Goal: Task Accomplishment & Management: Complete application form

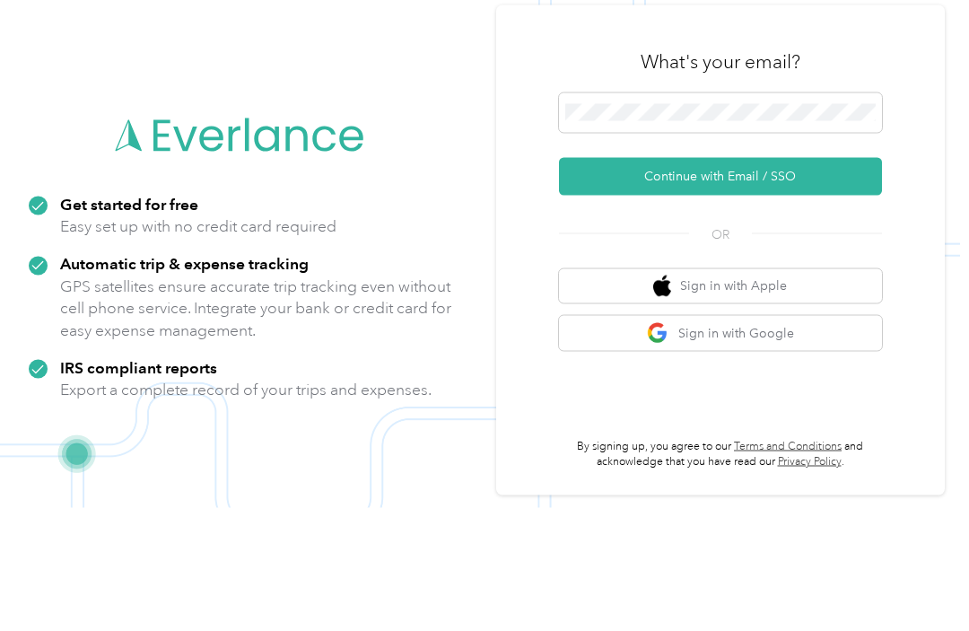
scroll to position [57, 0]
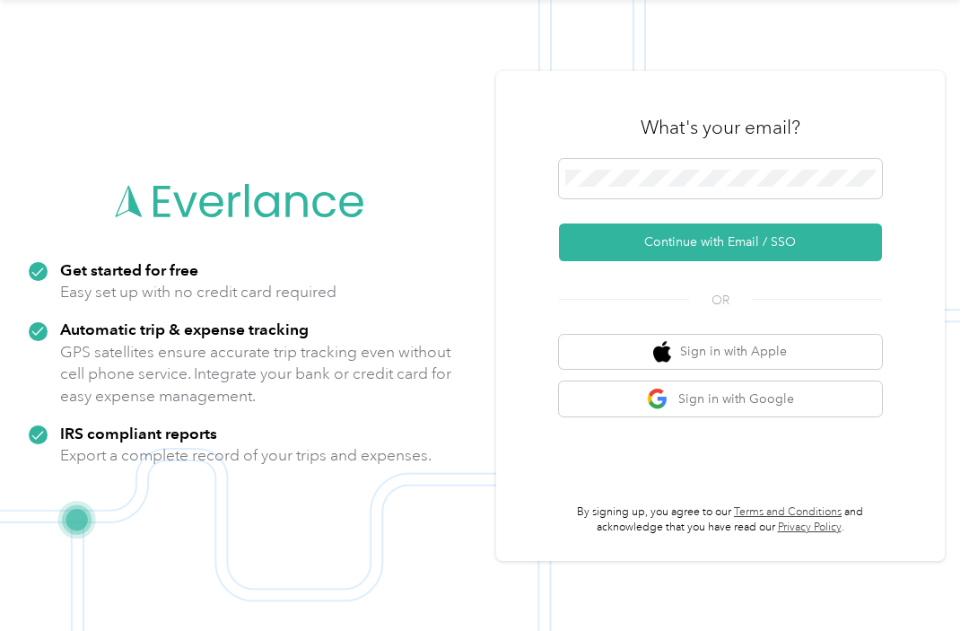
click at [804, 226] on button "Continue with Email / SSO" at bounding box center [720, 242] width 323 height 38
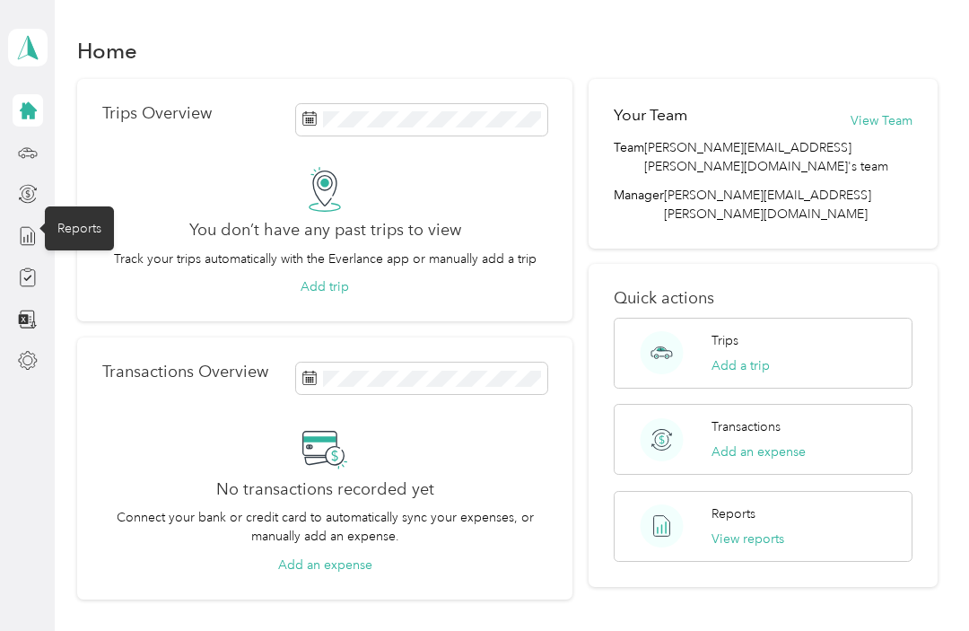
click at [36, 232] on icon at bounding box center [28, 236] width 20 height 20
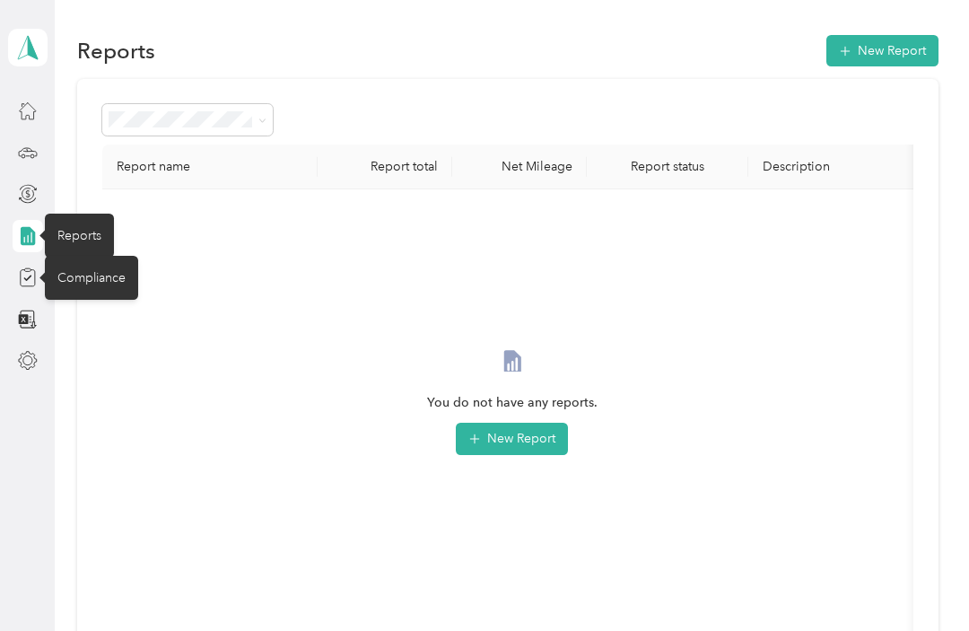
click at [36, 276] on icon at bounding box center [28, 277] width 20 height 20
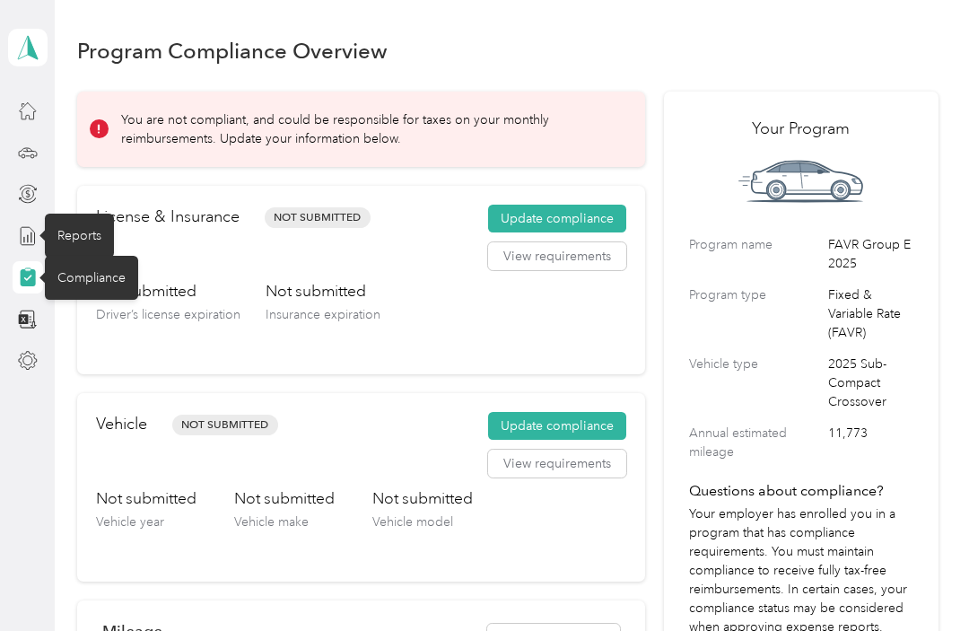
click at [85, 224] on div "Reports" at bounding box center [79, 236] width 69 height 44
click at [34, 228] on icon at bounding box center [28, 236] width 20 height 20
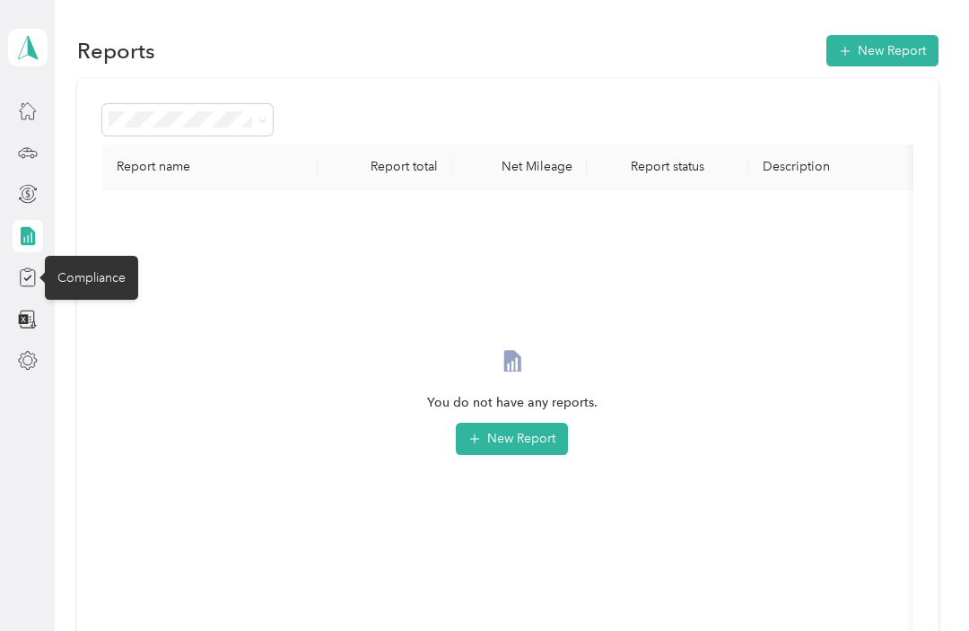
click at [33, 231] on icon at bounding box center [28, 235] width 14 height 19
click at [100, 276] on div "Compliance" at bounding box center [91, 278] width 93 height 44
click at [92, 271] on div "Compliance" at bounding box center [91, 278] width 93 height 44
click at [36, 275] on icon at bounding box center [28, 277] width 20 height 20
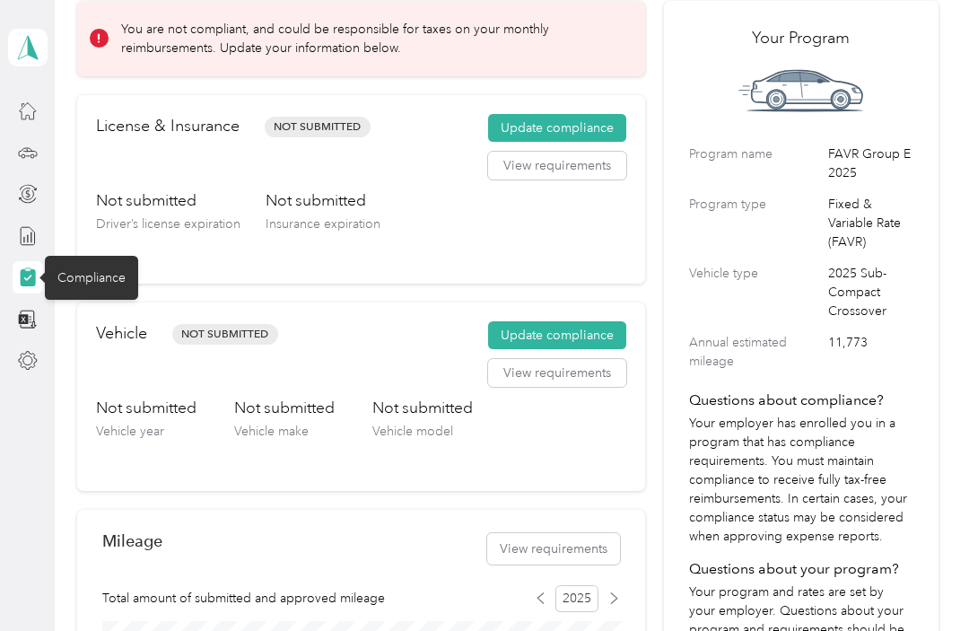
scroll to position [95, 0]
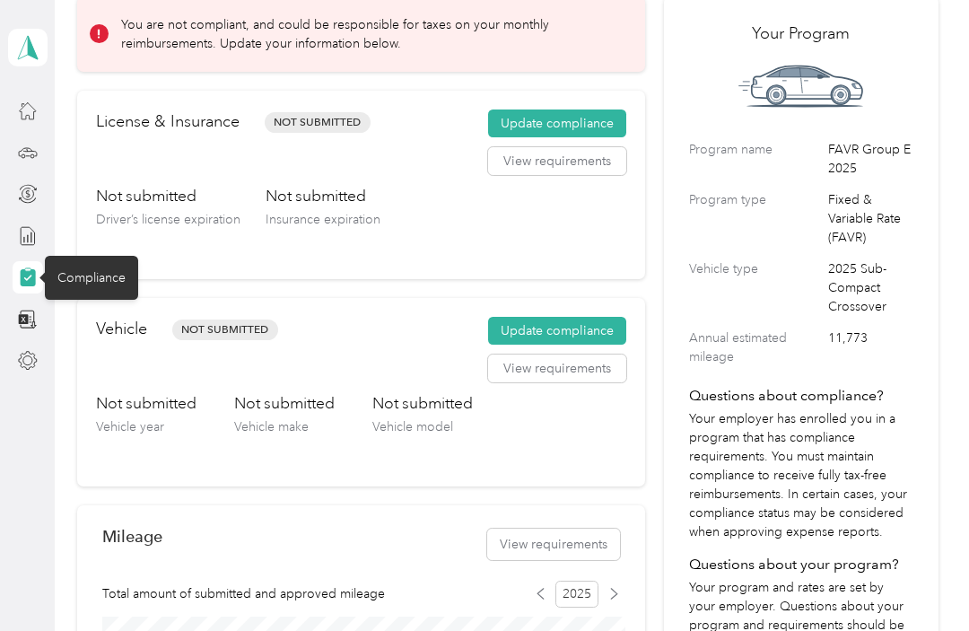
click at [567, 111] on button "Update compliance" at bounding box center [557, 123] width 138 height 29
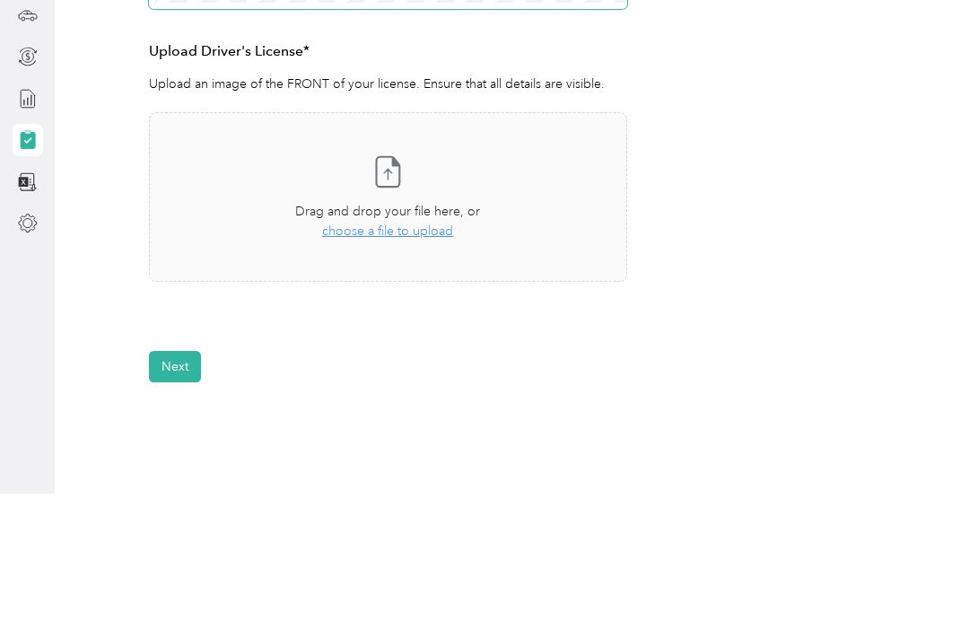
scroll to position [341, 0]
click at [261, 97] on div "Mobile number*" at bounding box center [388, 138] width 478 height 83
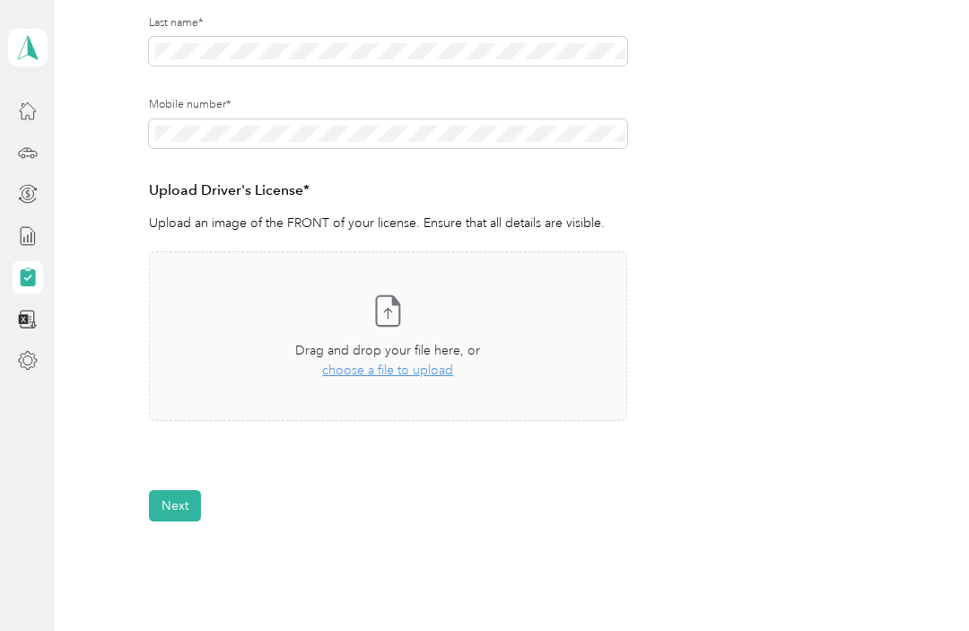
click at [291, 184] on h3 "Upload Driver's License*" at bounding box center [388, 190] width 478 height 22
click at [398, 302] on icon at bounding box center [396, 300] width 6 height 9
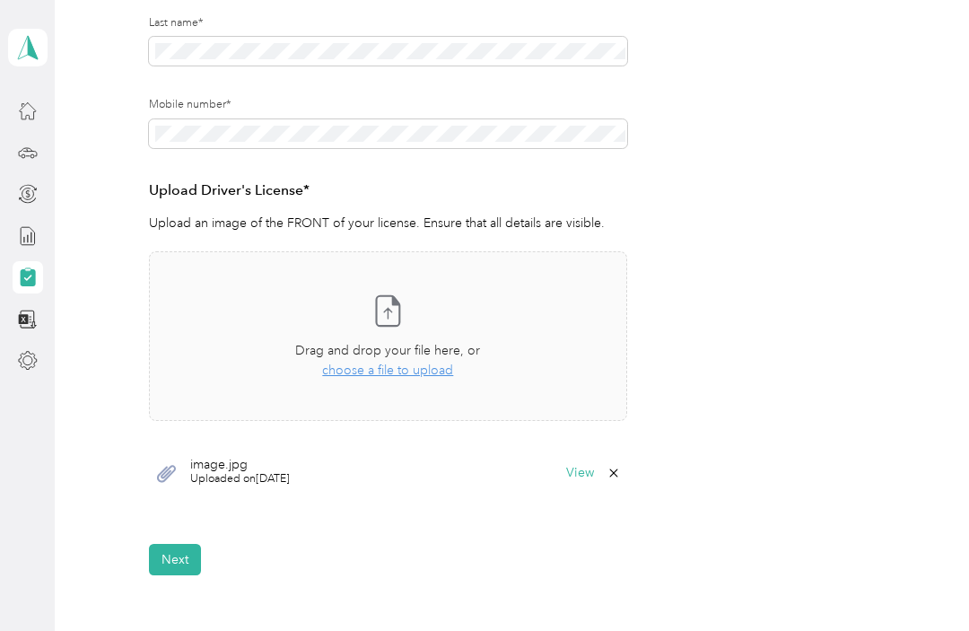
click at [177, 549] on button "Next" at bounding box center [175, 559] width 52 height 31
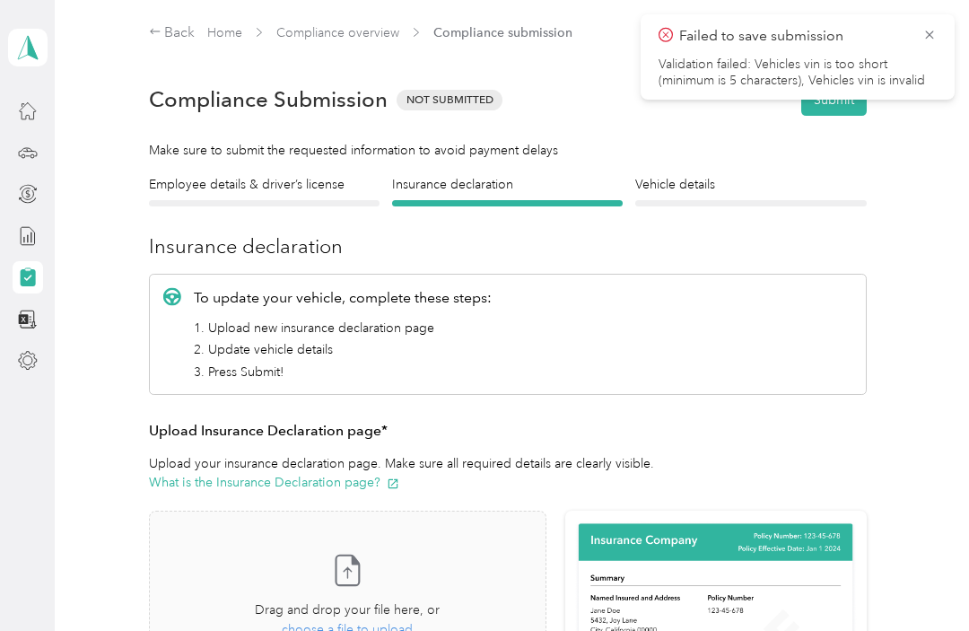
click at [922, 29] on icon at bounding box center [929, 35] width 14 height 16
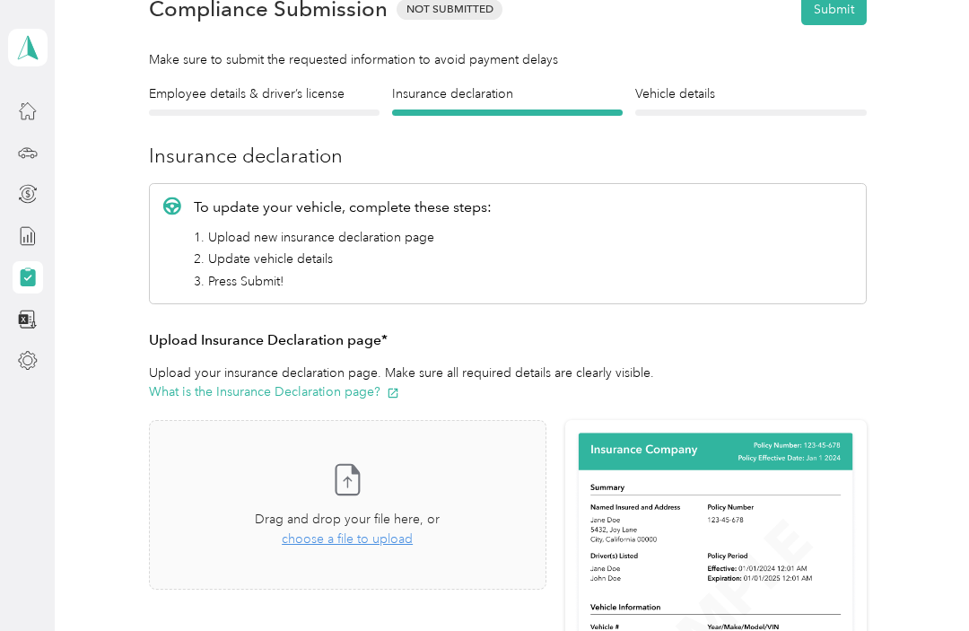
scroll to position [95, 0]
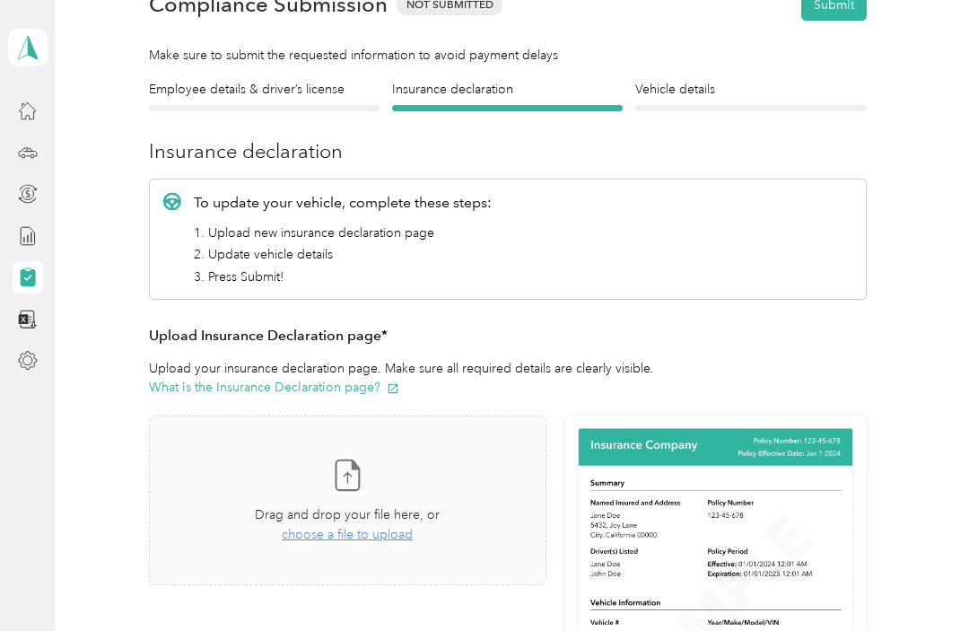
click at [343, 534] on span "choose a file to upload" at bounding box center [347, 534] width 131 height 15
click at [314, 326] on h3 "Upload Insurance Declaration page*" at bounding box center [508, 336] width 718 height 22
click at [321, 334] on h3 "Upload Insurance Declaration page*" at bounding box center [508, 336] width 718 height 22
click at [303, 371] on p "Upload your insurance declaration page. Make sure all required details are clea…" at bounding box center [508, 378] width 718 height 38
click at [300, 387] on button "What is the Insurance Declaration page?" at bounding box center [274, 387] width 250 height 19
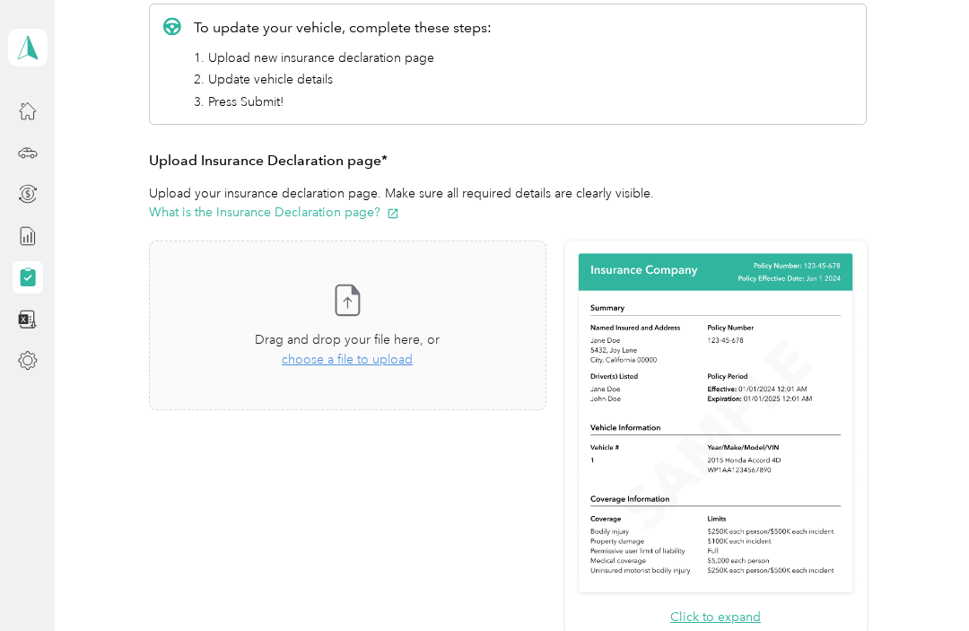
scroll to position [268, 0]
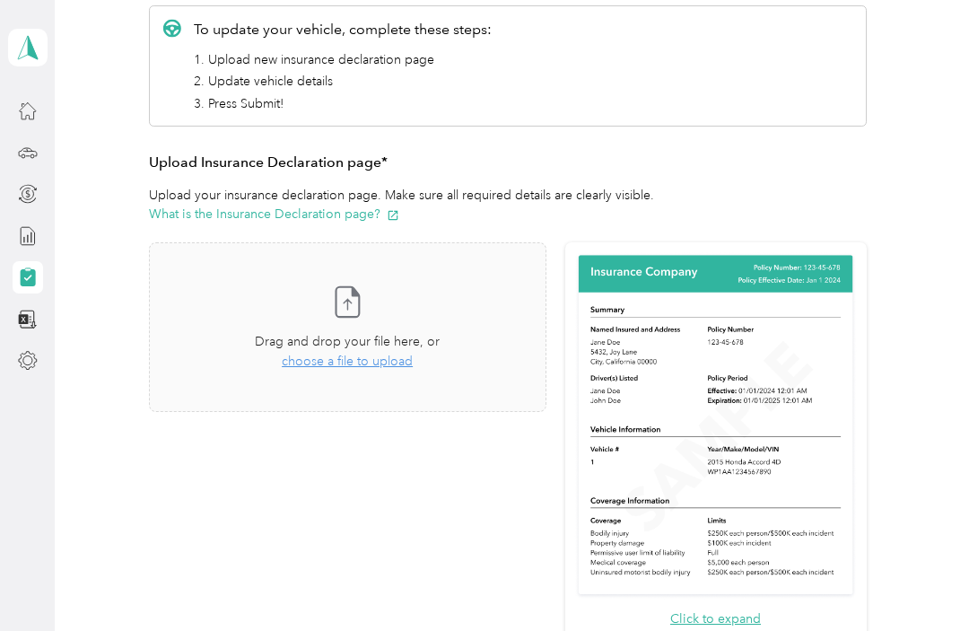
click at [373, 357] on span "choose a file to upload" at bounding box center [347, 361] width 131 height 15
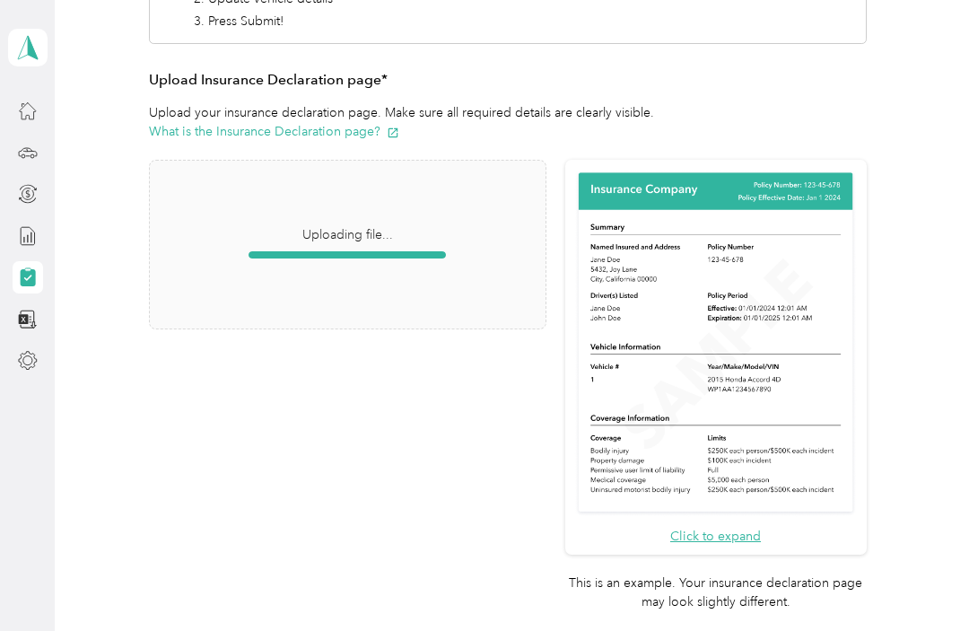
scroll to position [351, 0]
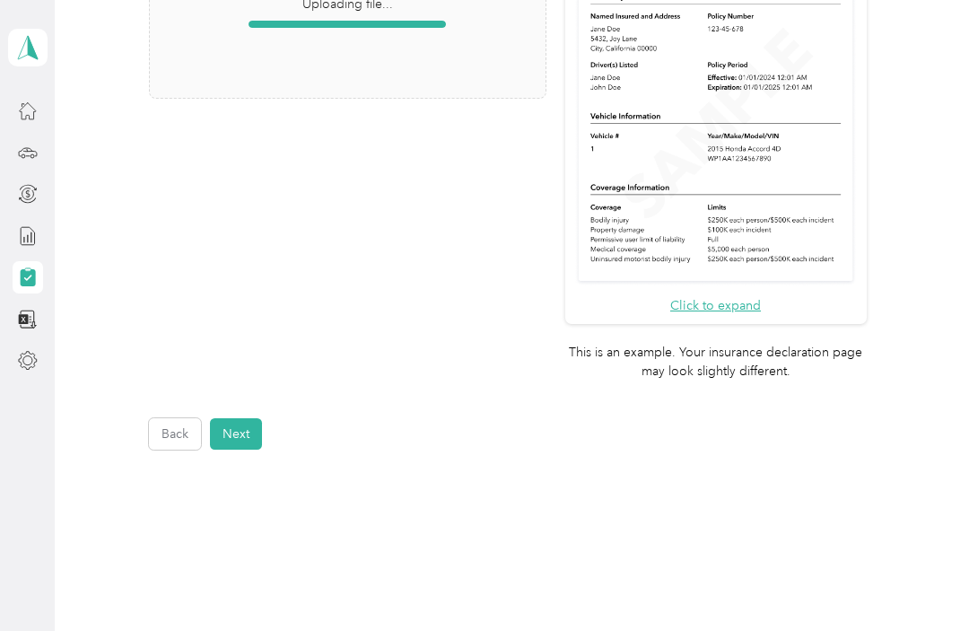
click at [180, 418] on button "Back" at bounding box center [175, 433] width 52 height 31
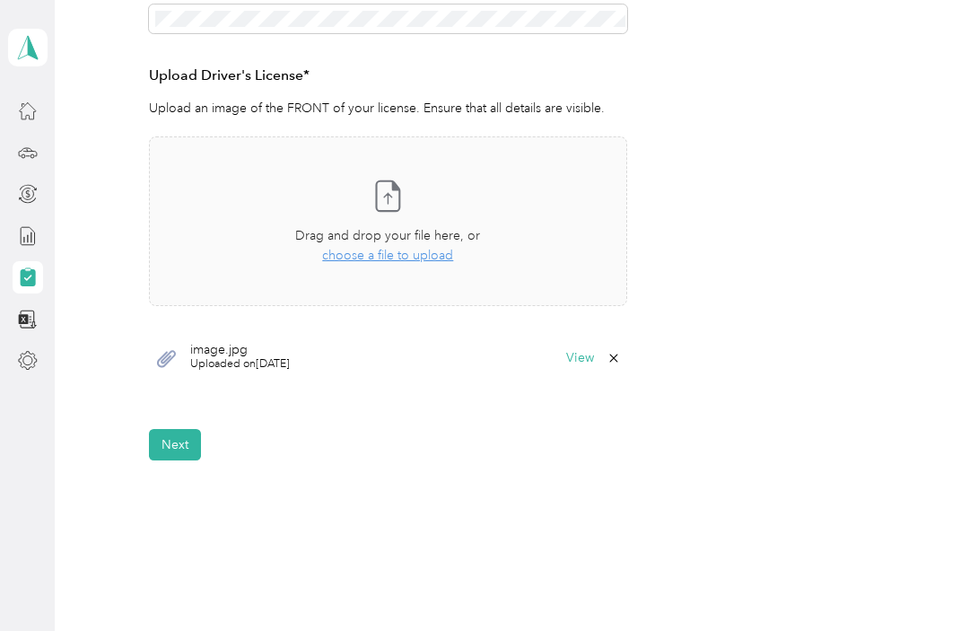
scroll to position [452, 0]
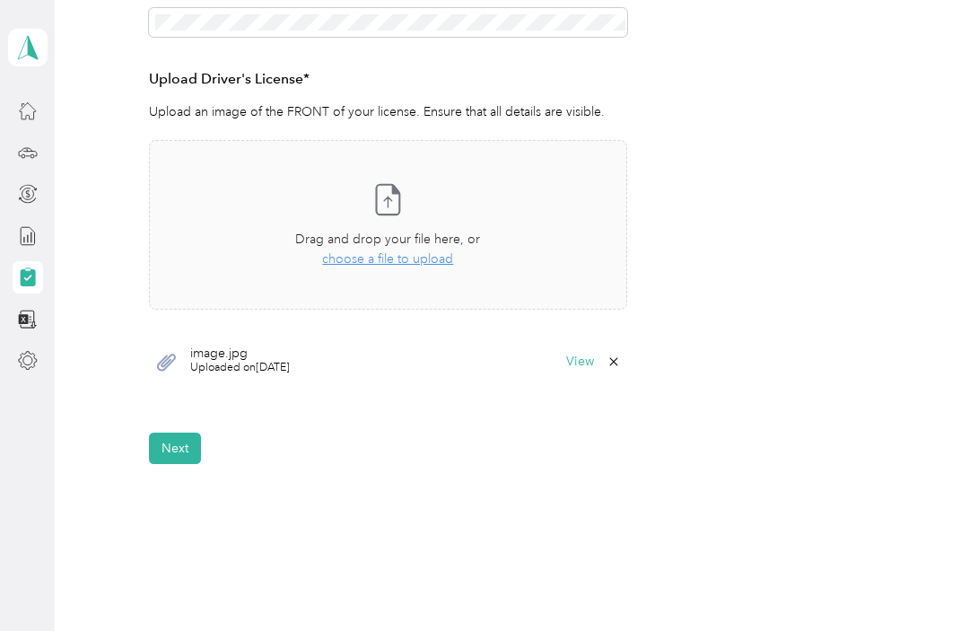
click at [590, 355] on button "View" at bounding box center [580, 361] width 28 height 13
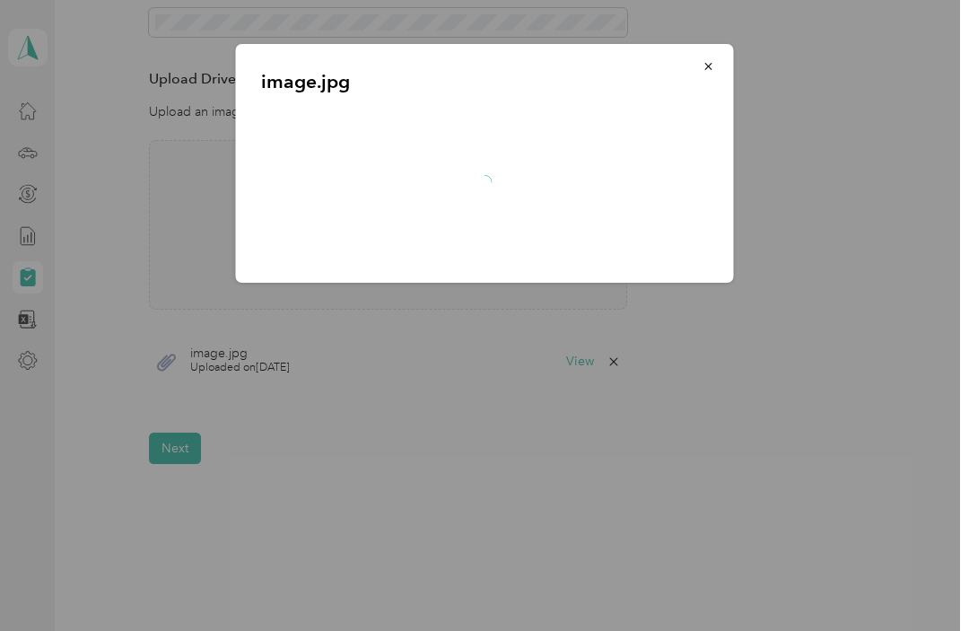
click at [710, 67] on icon "button" at bounding box center [707, 66] width 7 height 7
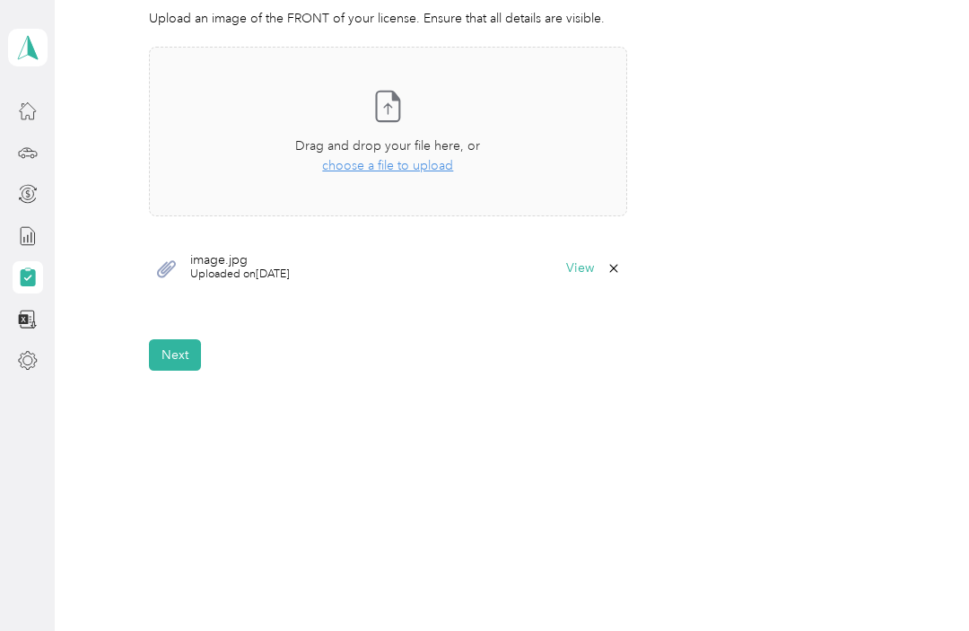
scroll to position [543, 0]
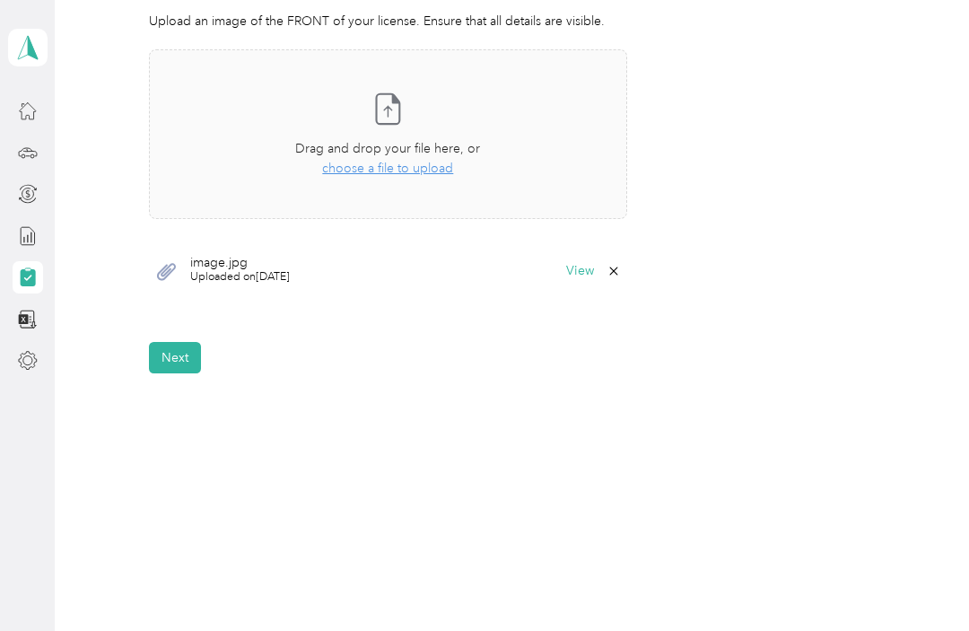
click at [585, 265] on button "View" at bounding box center [580, 271] width 28 height 13
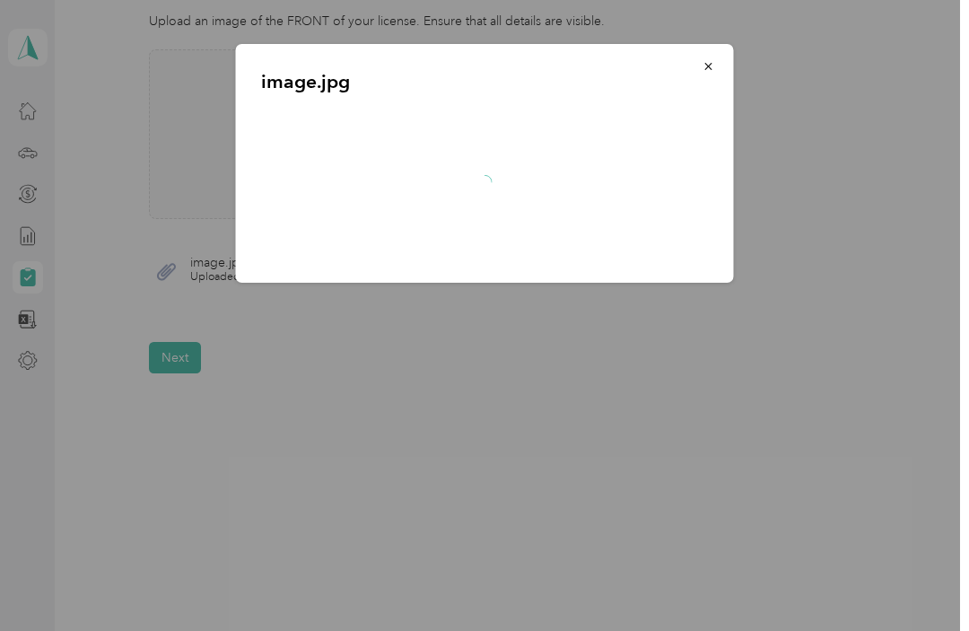
click at [705, 61] on icon "button" at bounding box center [709, 66] width 13 height 13
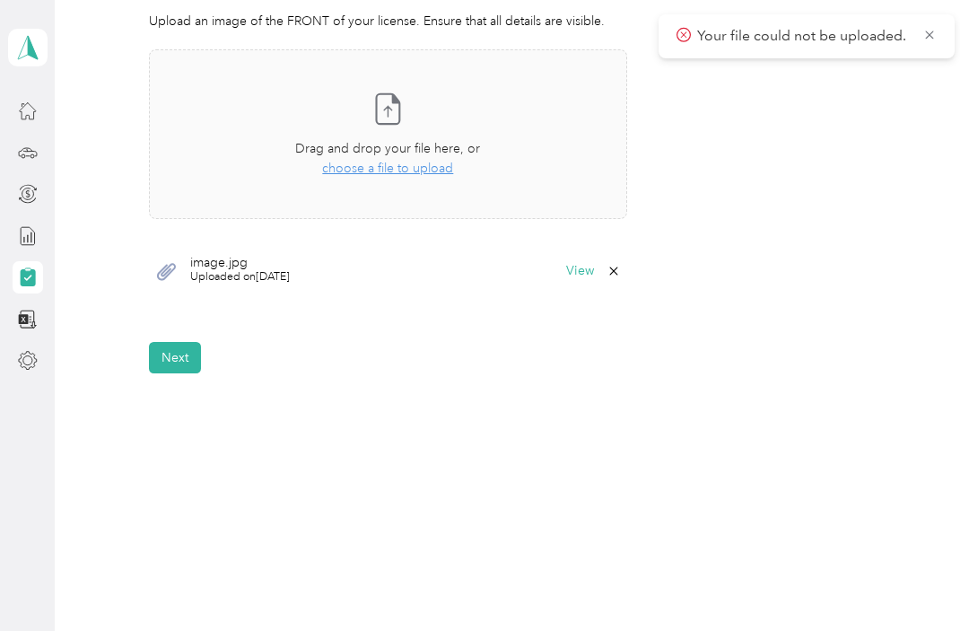
scroll to position [357, 0]
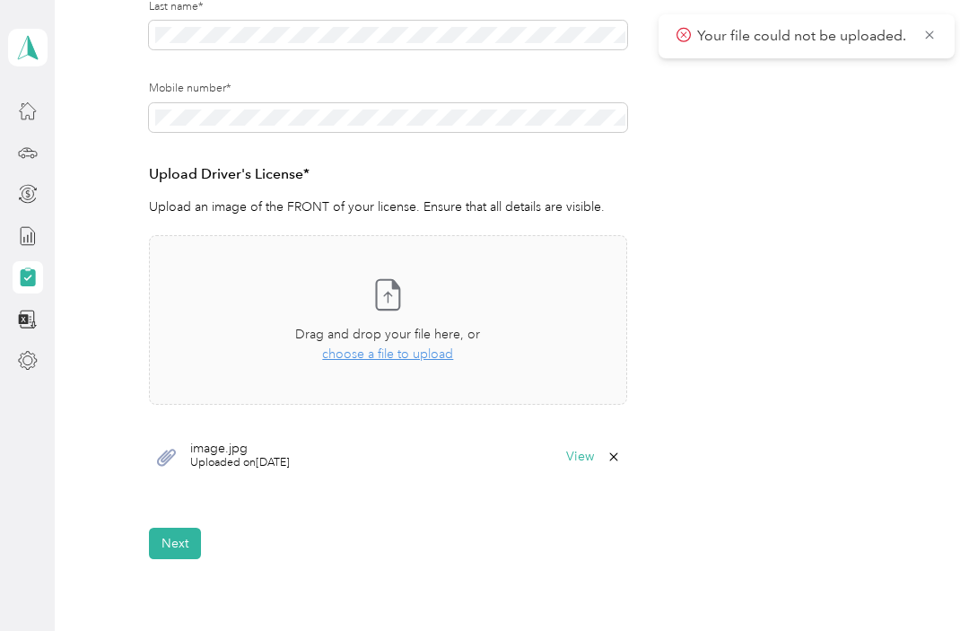
click at [586, 450] on button "View" at bounding box center [580, 456] width 28 height 13
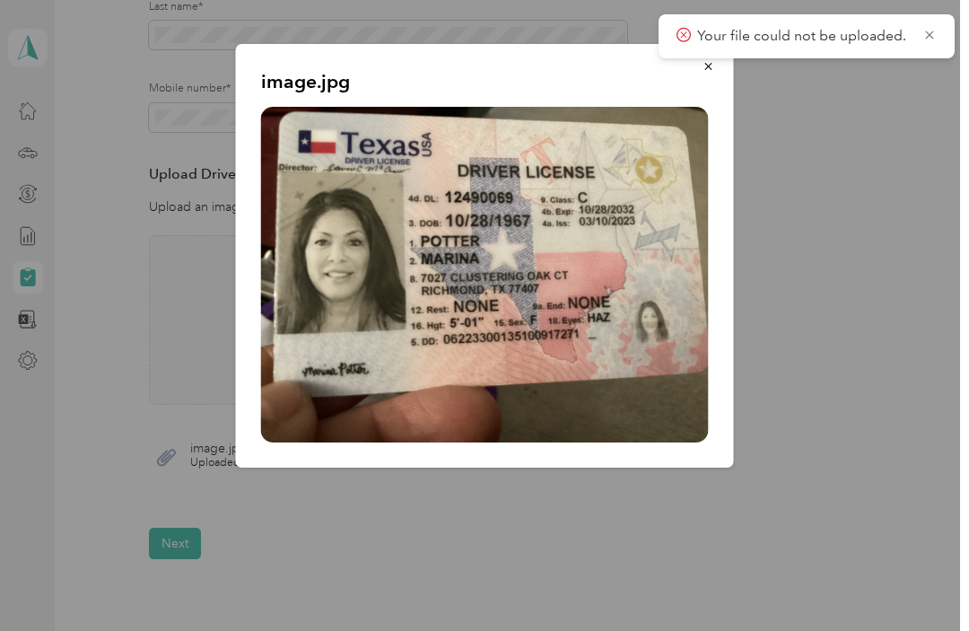
click at [928, 32] on icon at bounding box center [929, 35] width 14 height 16
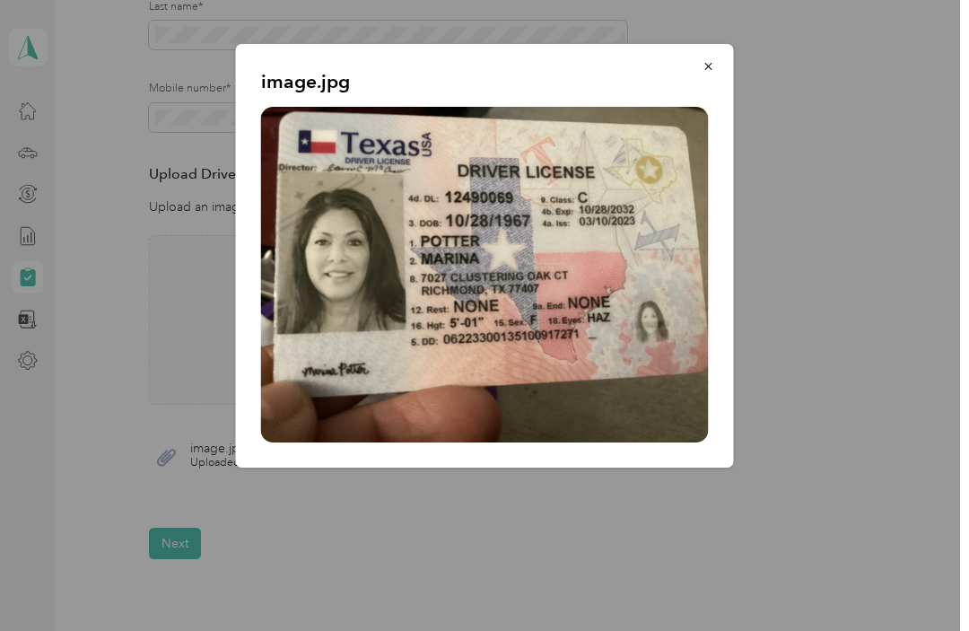
click at [705, 50] on button "button" at bounding box center [709, 65] width 38 height 31
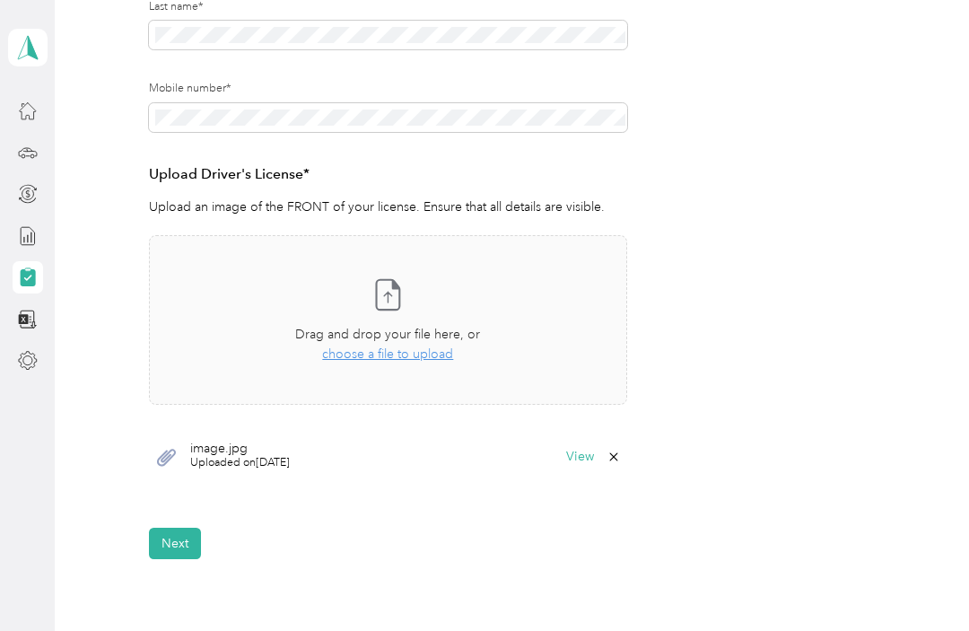
click at [202, 523] on form "Employee details & driver’s license License Insurance declaration Insurance Veh…" at bounding box center [508, 188] width 718 height 741
click at [197, 522] on form "Employee details & driver’s license License Insurance declaration Insurance Veh…" at bounding box center [508, 188] width 718 height 741
click at [192, 537] on button "Next" at bounding box center [175, 543] width 52 height 31
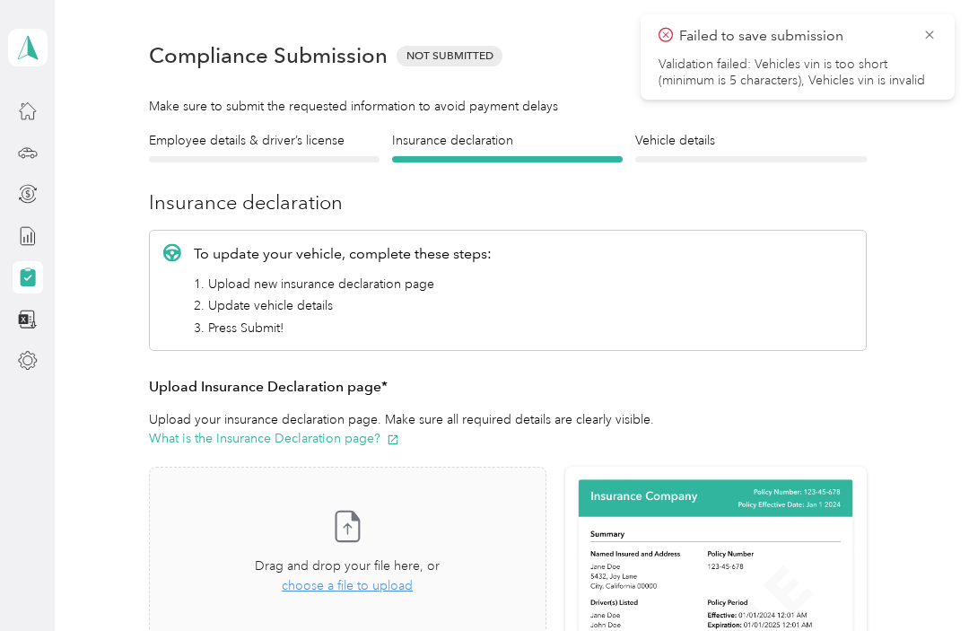
scroll to position [22, 0]
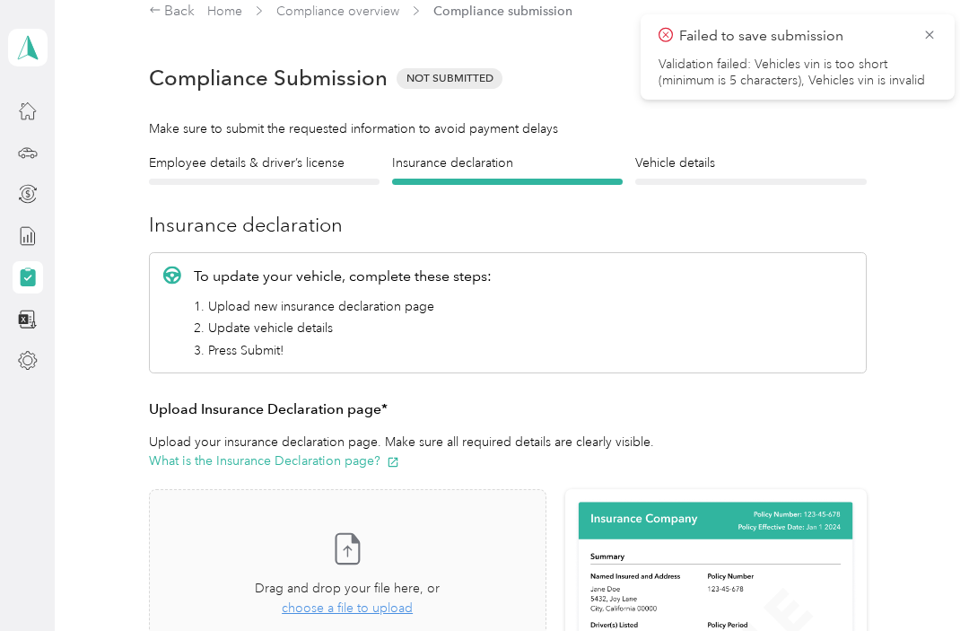
click at [352, 546] on icon at bounding box center [348, 551] width 8 height 11
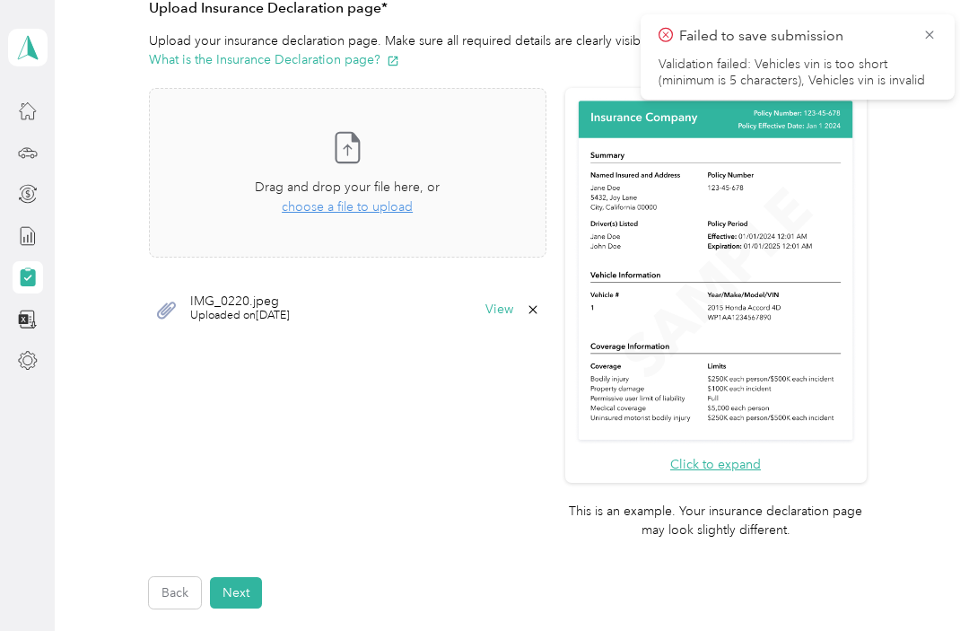
scroll to position [424, 0]
click at [513, 302] on button "View" at bounding box center [499, 308] width 28 height 13
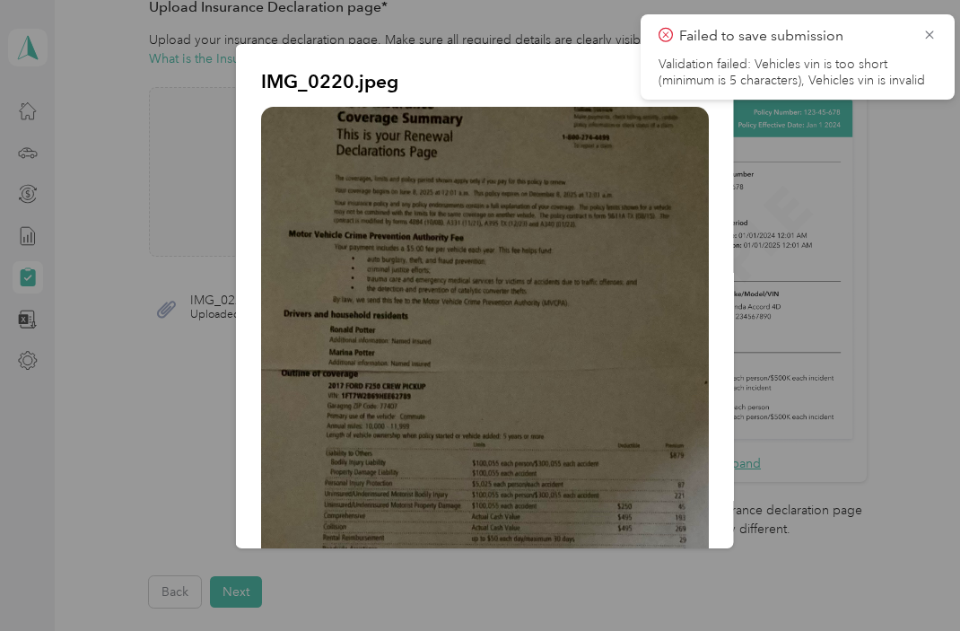
click at [923, 33] on icon at bounding box center [929, 35] width 14 height 16
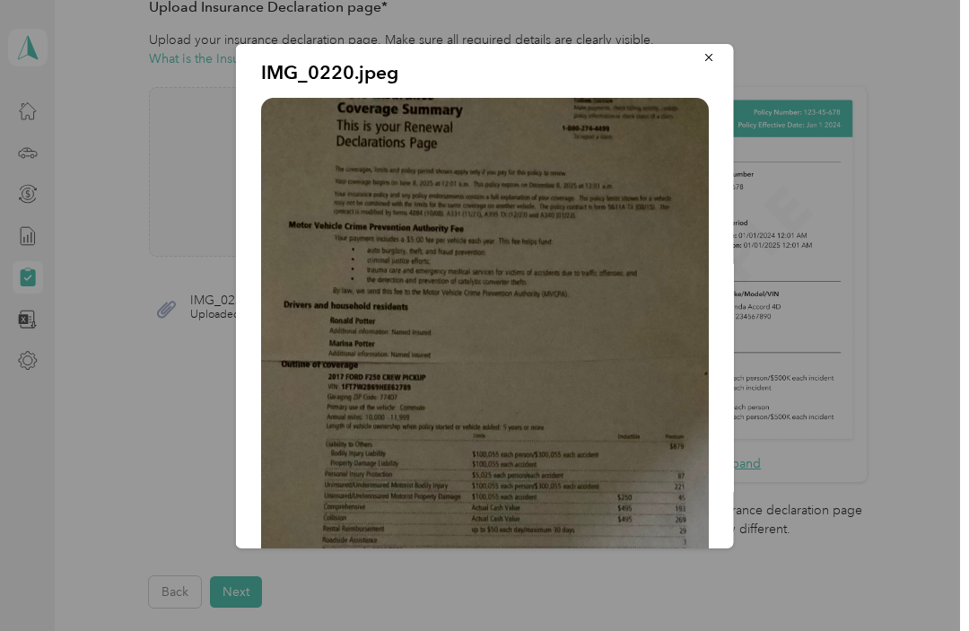
scroll to position [11, 0]
click at [598, 275] on img at bounding box center [485, 429] width 448 height 667
click at [604, 272] on img at bounding box center [485, 429] width 448 height 667
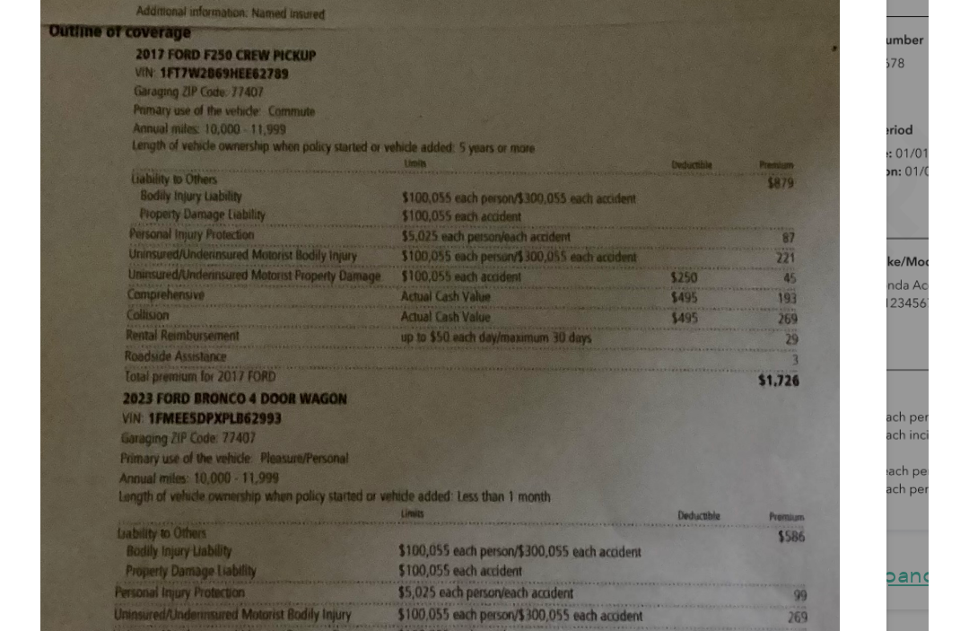
scroll to position [204, 0]
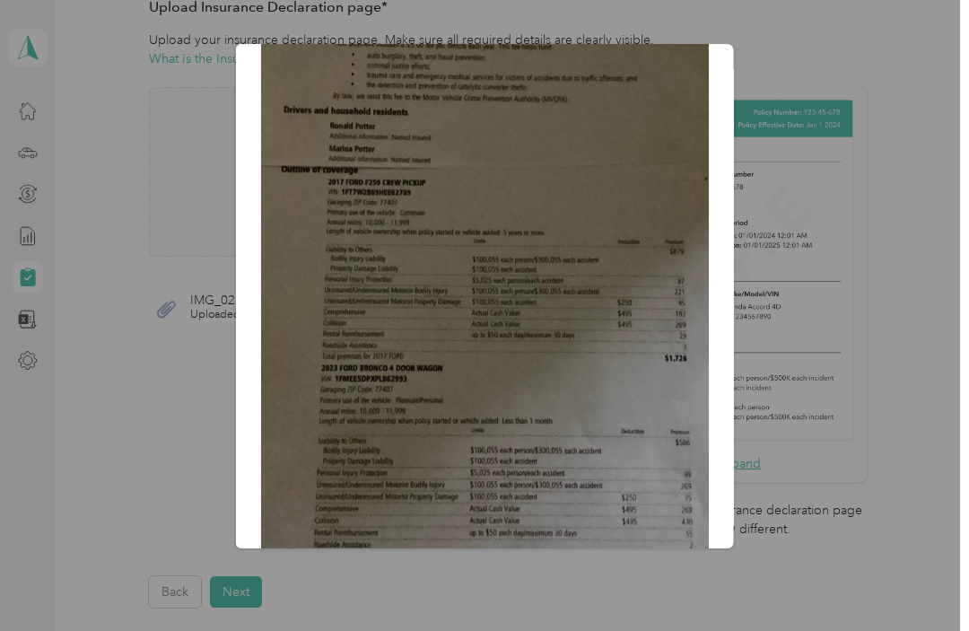
click at [925, 76] on div "IMG_0220.jpeg" at bounding box center [734, 299] width 498 height 510
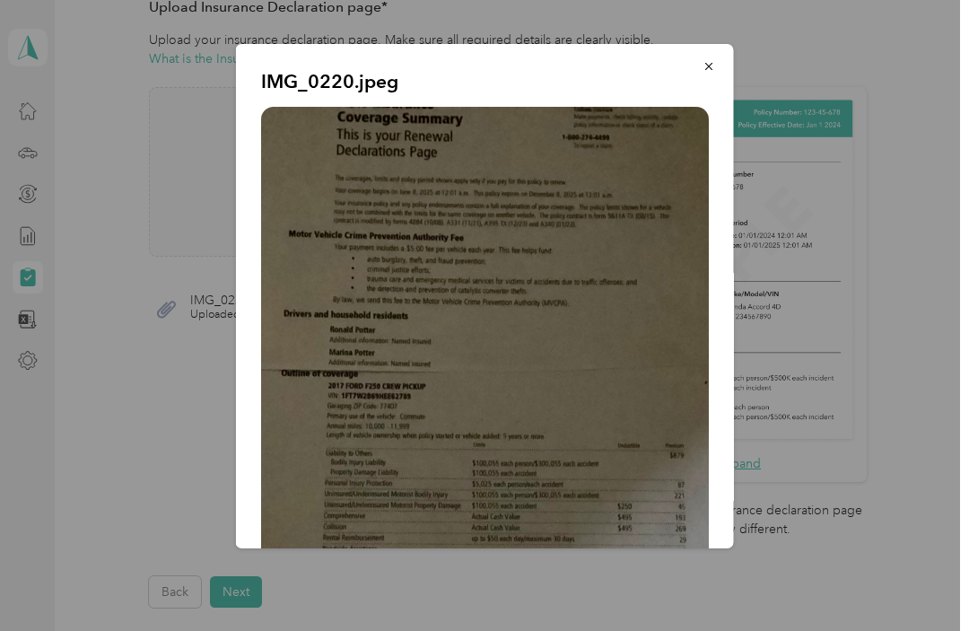
scroll to position [0, 0]
click at [702, 62] on button "button" at bounding box center [709, 65] width 38 height 31
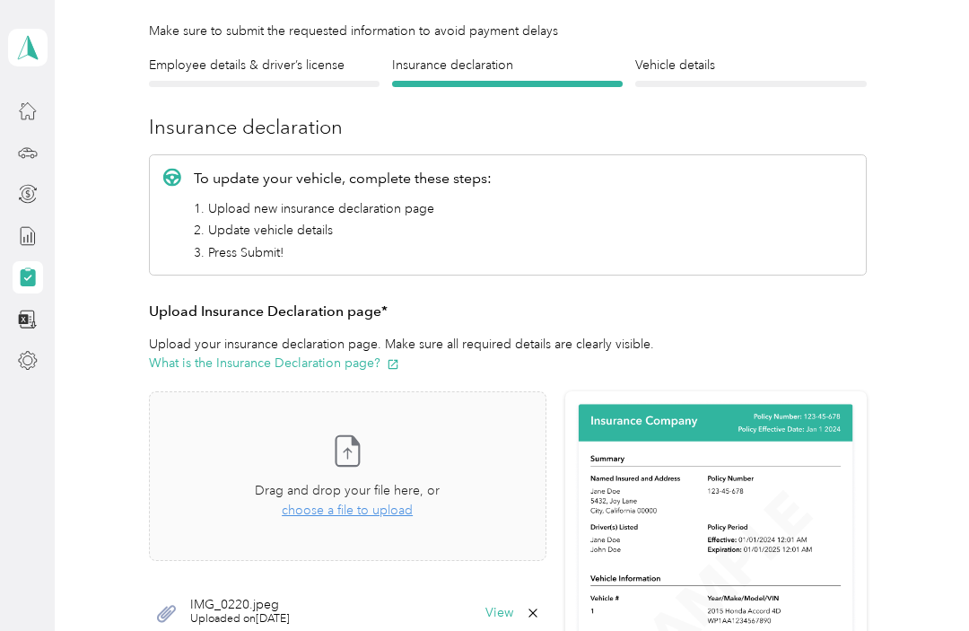
scroll to position [126, 0]
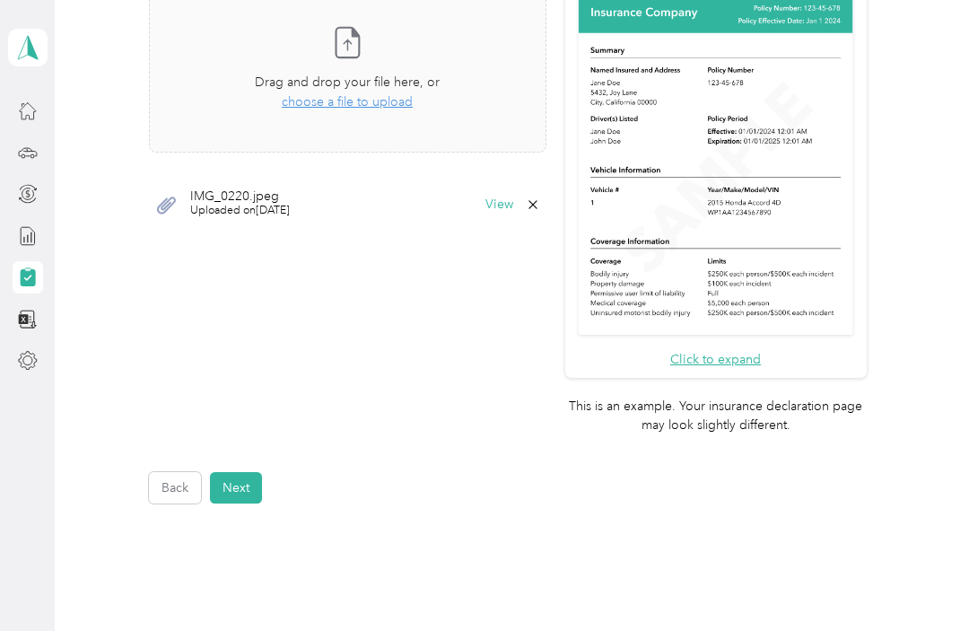
click at [247, 472] on button "Next" at bounding box center [236, 487] width 52 height 31
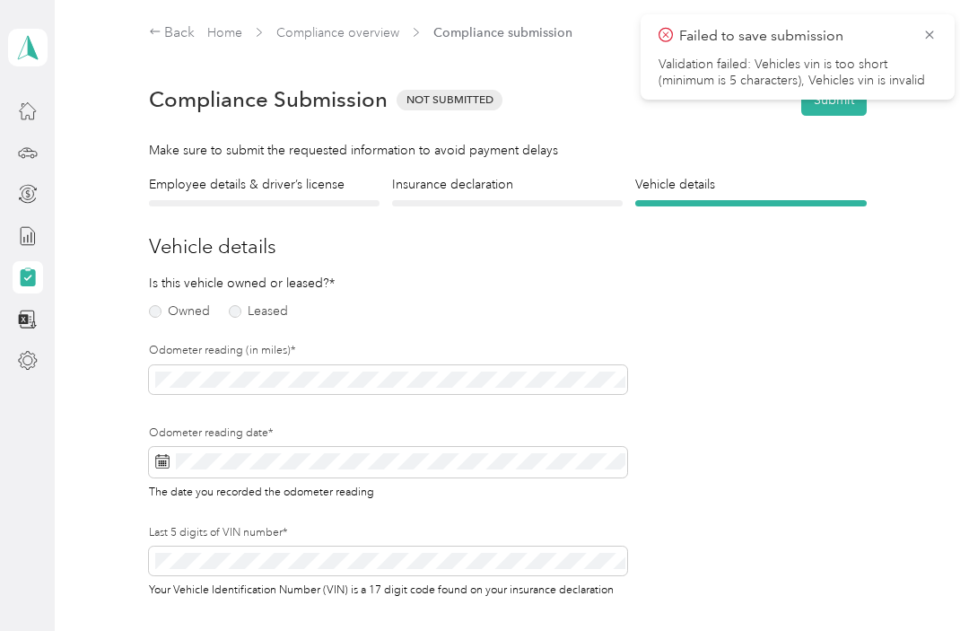
click at [170, 305] on label "Owned" at bounding box center [179, 311] width 61 height 13
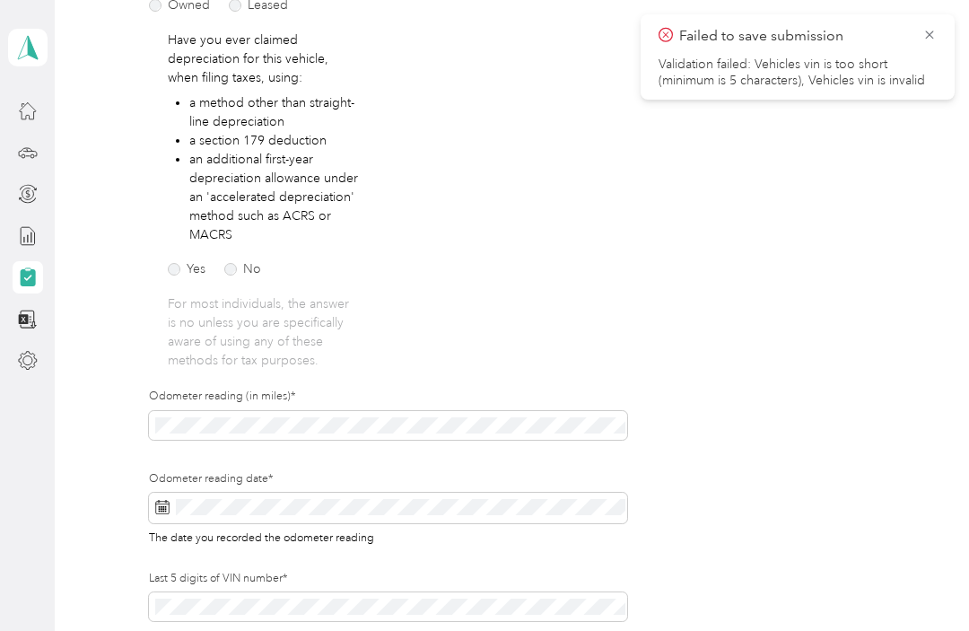
scroll to position [309, 0]
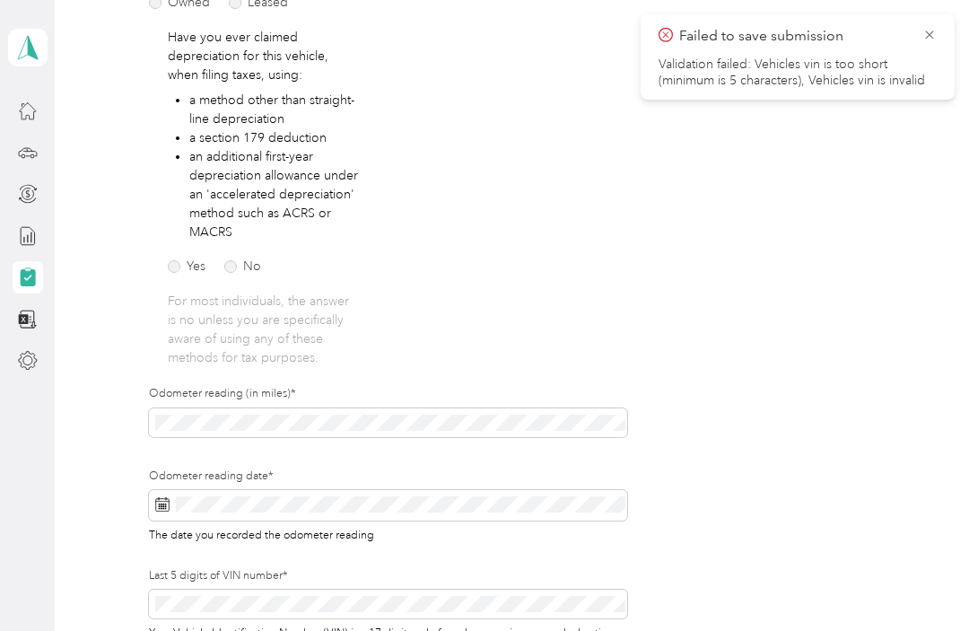
click at [252, 263] on label "No" at bounding box center [242, 266] width 37 height 13
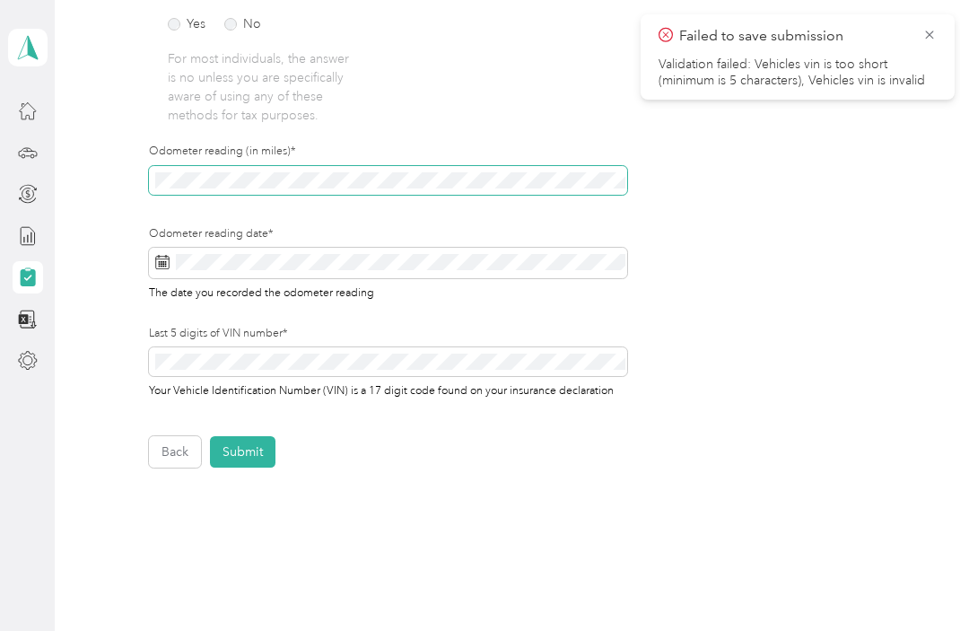
scroll to position [546, 0]
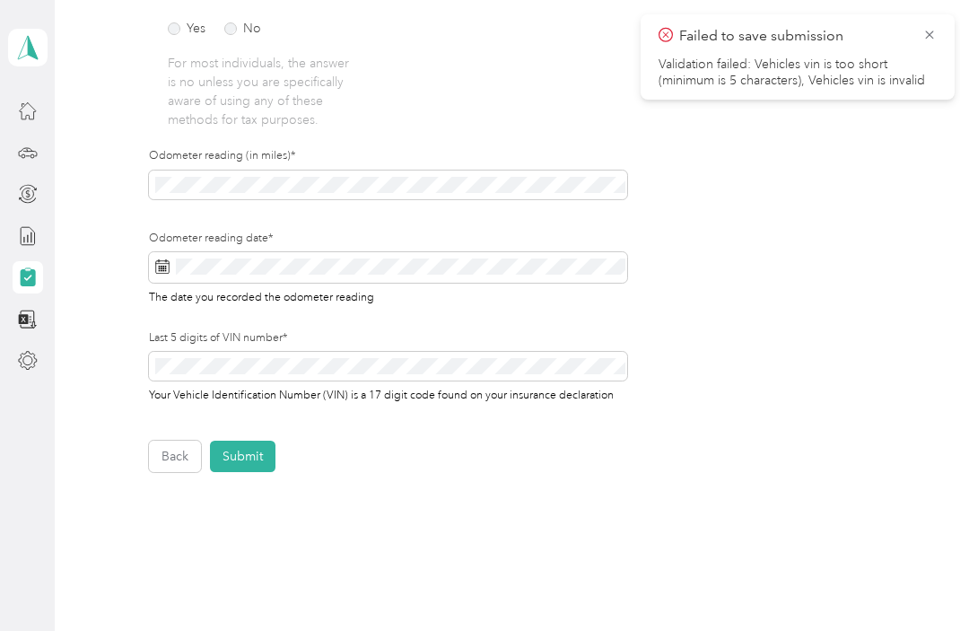
click at [232, 361] on div "Last 5 digits of VIN number* Your Vehicle Identification Number (VIN) is a 17 d…" at bounding box center [388, 366] width 478 height 73
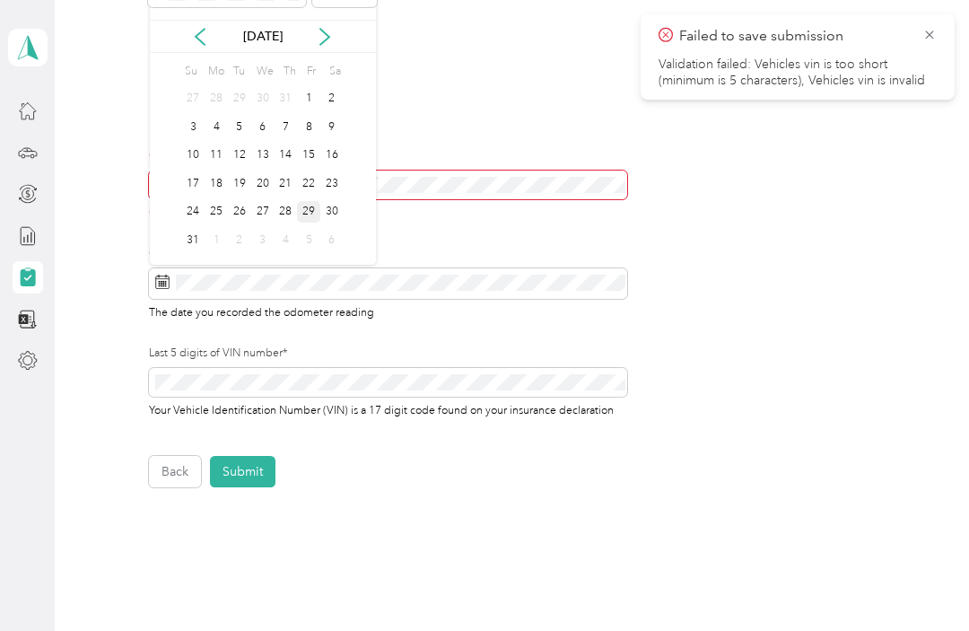
click at [306, 214] on div "29" at bounding box center [308, 212] width 23 height 22
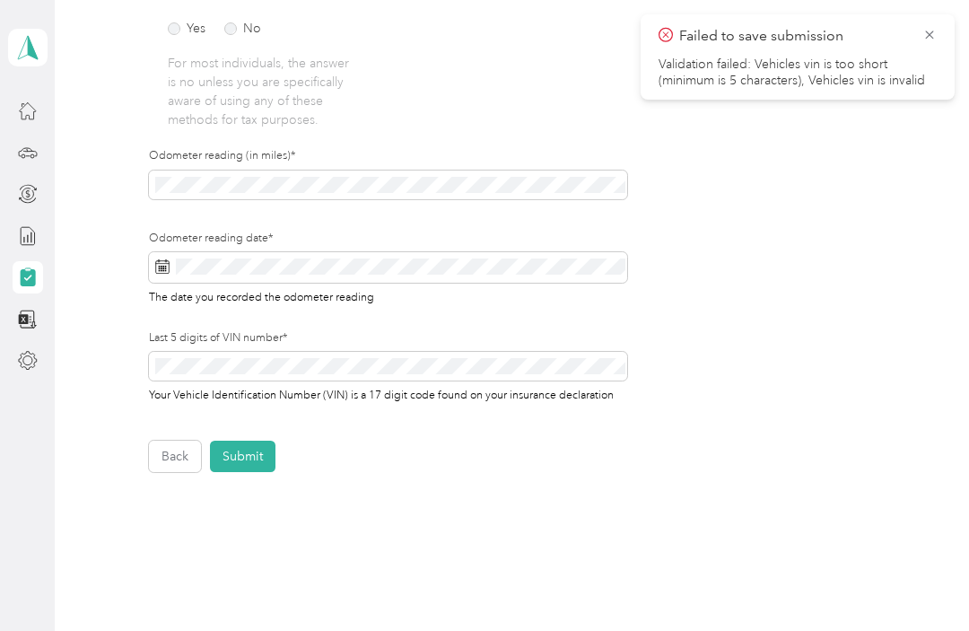
click at [254, 451] on button "Submit" at bounding box center [243, 456] width 66 height 31
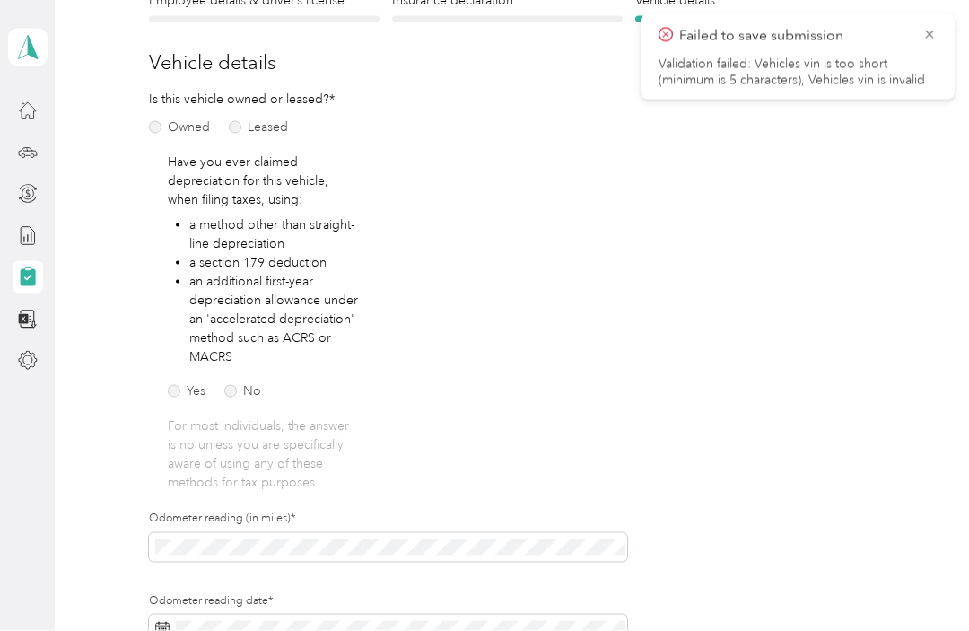
scroll to position [22, 0]
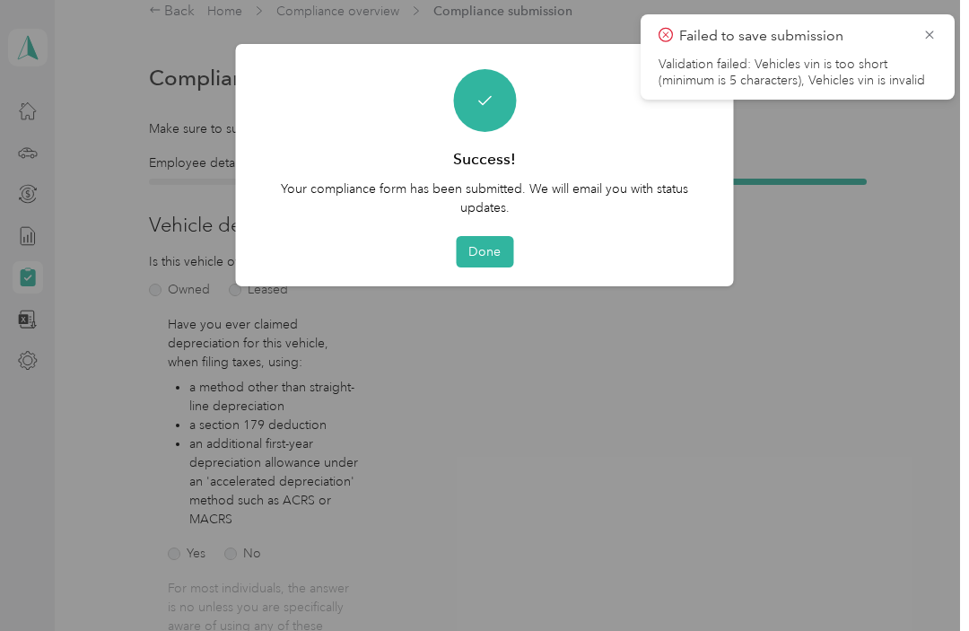
click at [490, 249] on button "Done" at bounding box center [484, 251] width 57 height 31
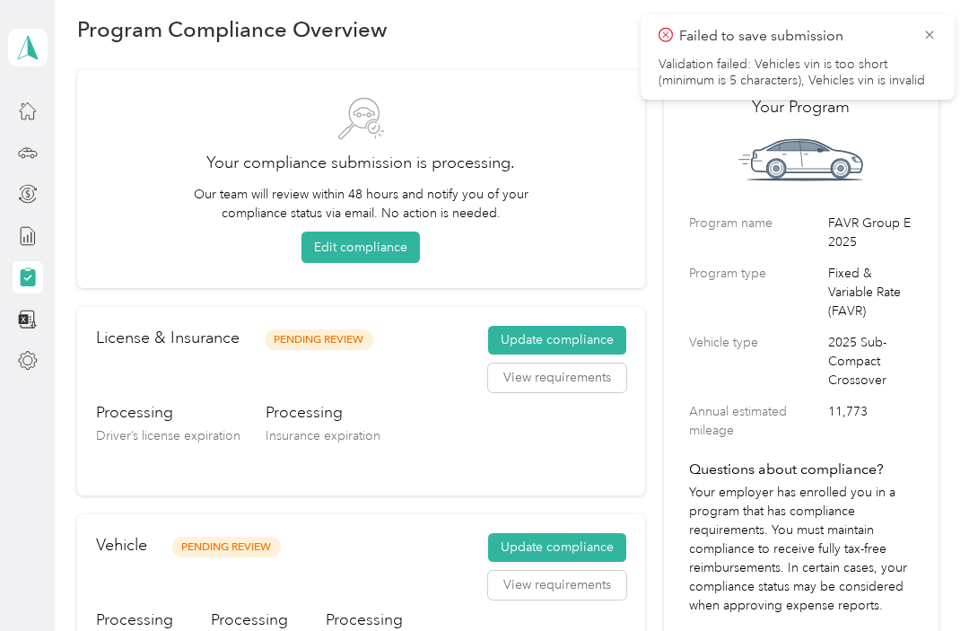
click at [925, 31] on icon at bounding box center [929, 35] width 14 height 16
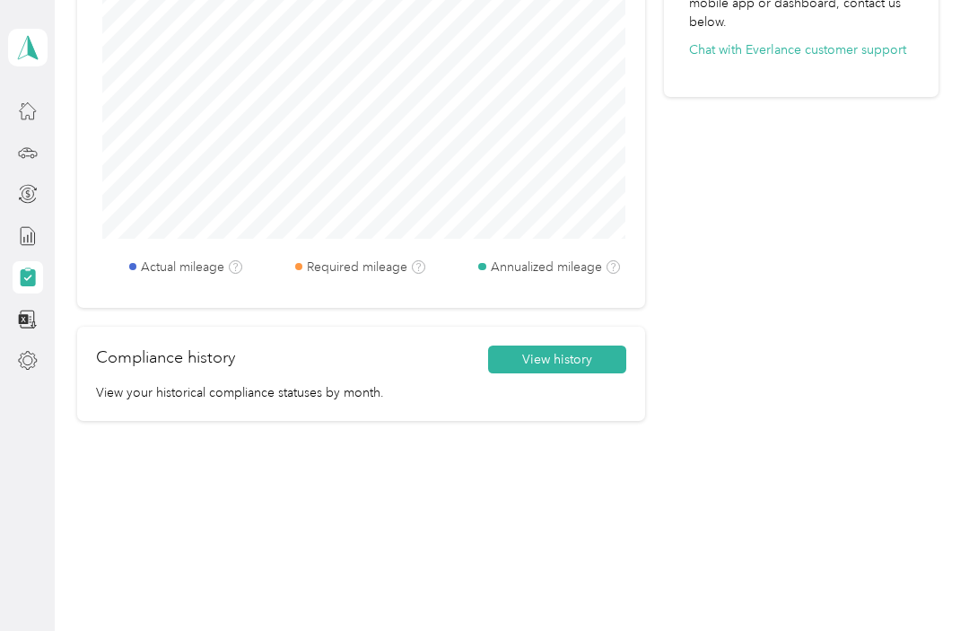
scroll to position [868, 0]
click at [31, 319] on icon at bounding box center [28, 320] width 20 height 20
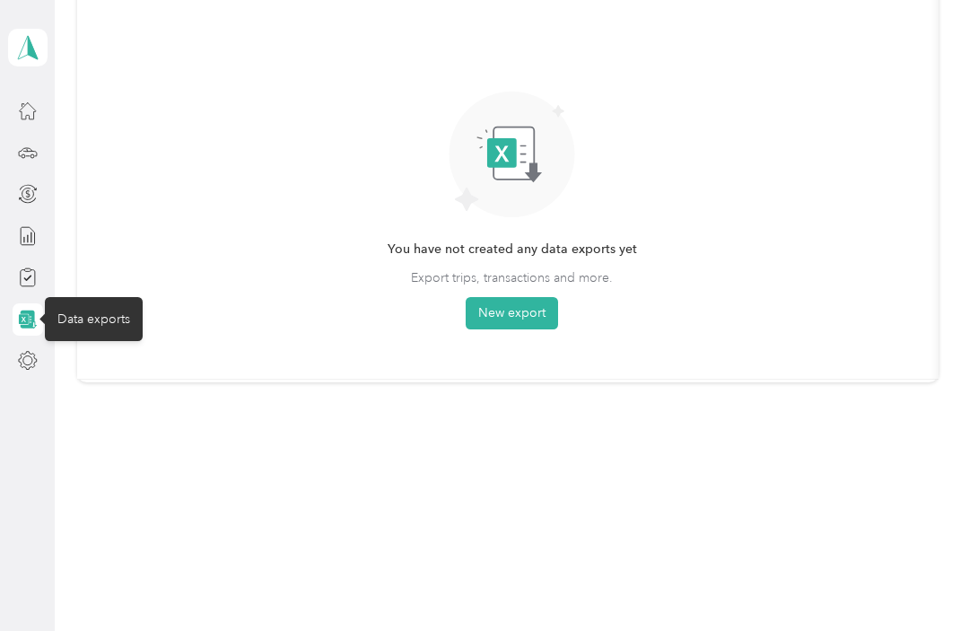
scroll to position [235, 0]
click at [35, 352] on icon at bounding box center [28, 361] width 20 height 20
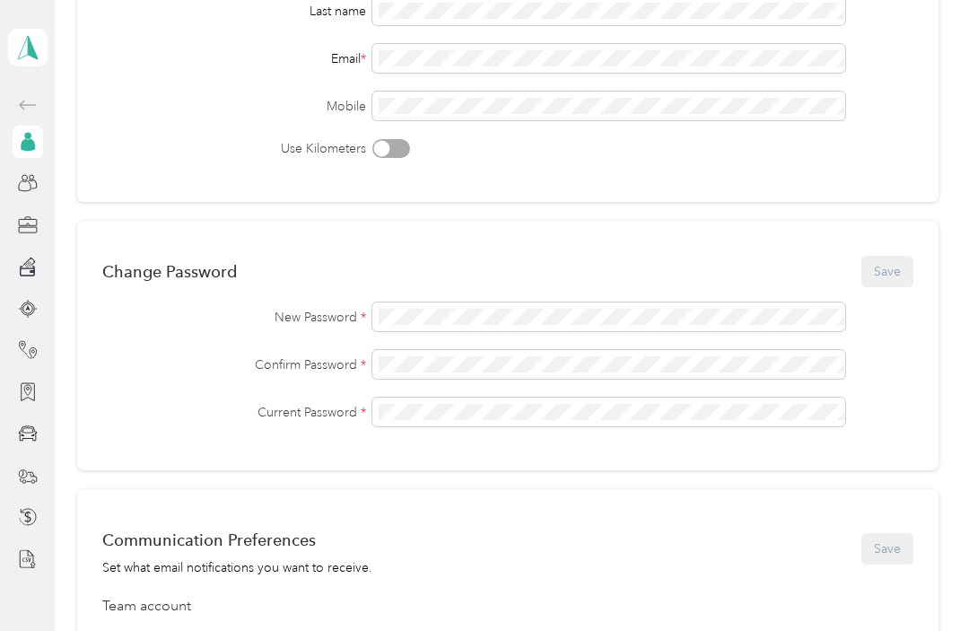
scroll to position [275, 0]
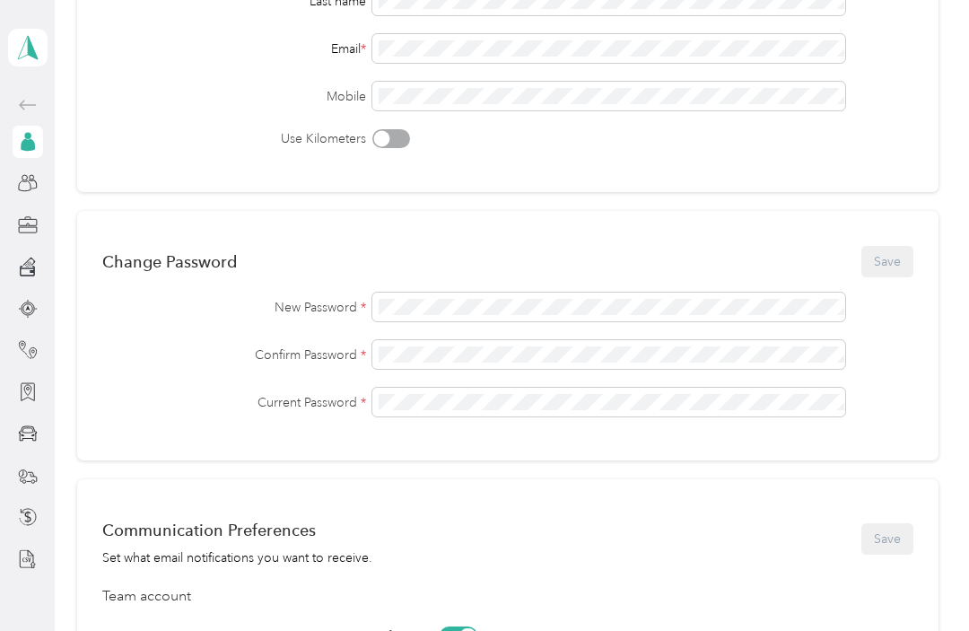
click at [896, 393] on div "Current Password *" at bounding box center [507, 402] width 811 height 29
click at [430, 287] on div "Change Password Save New Password * Confirm Password * Current Password *" at bounding box center [507, 335] width 861 height 249
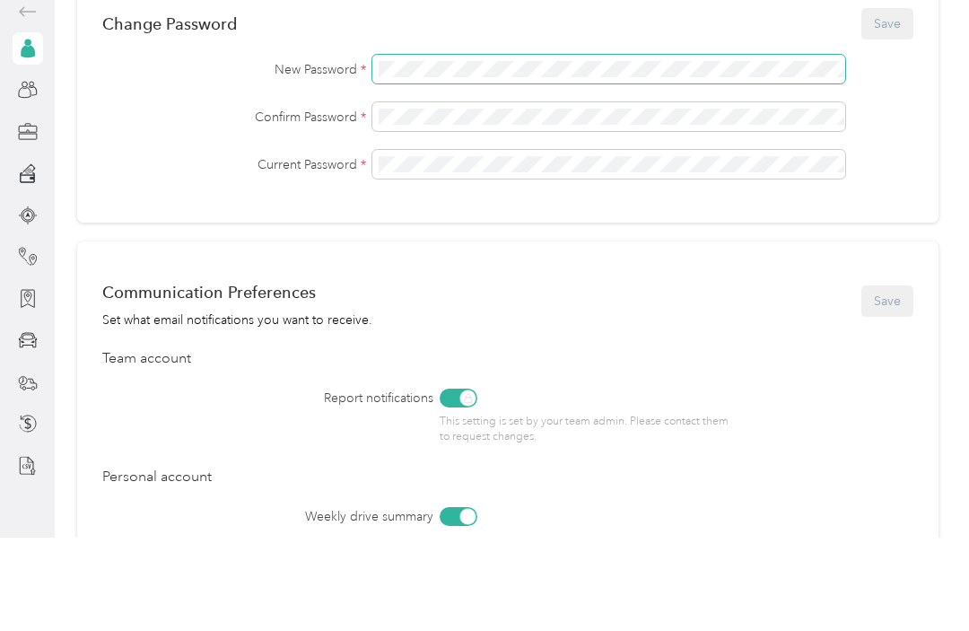
scroll to position [417, 0]
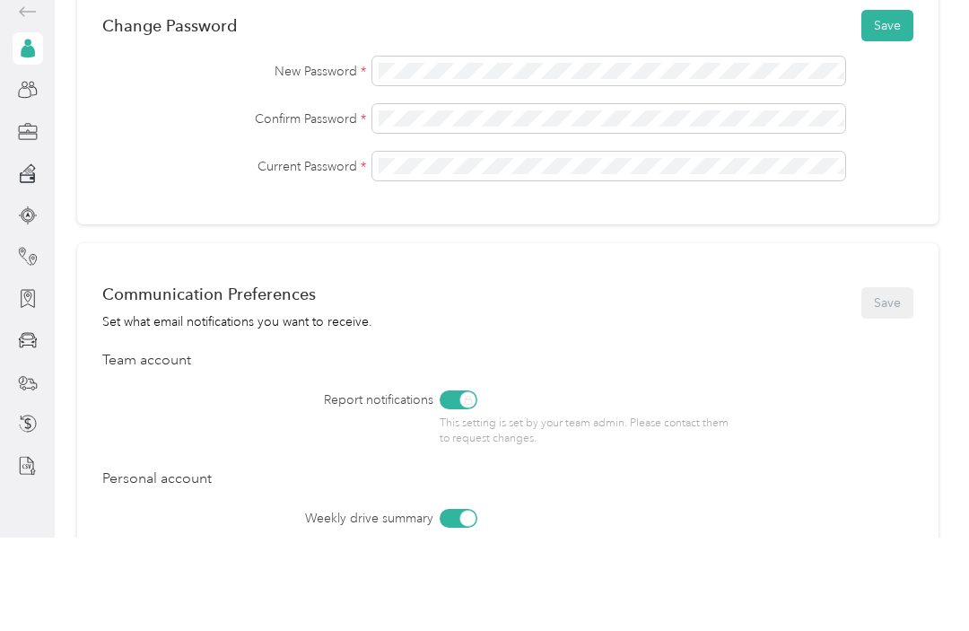
click at [895, 103] on button "Save" at bounding box center [887, 118] width 52 height 31
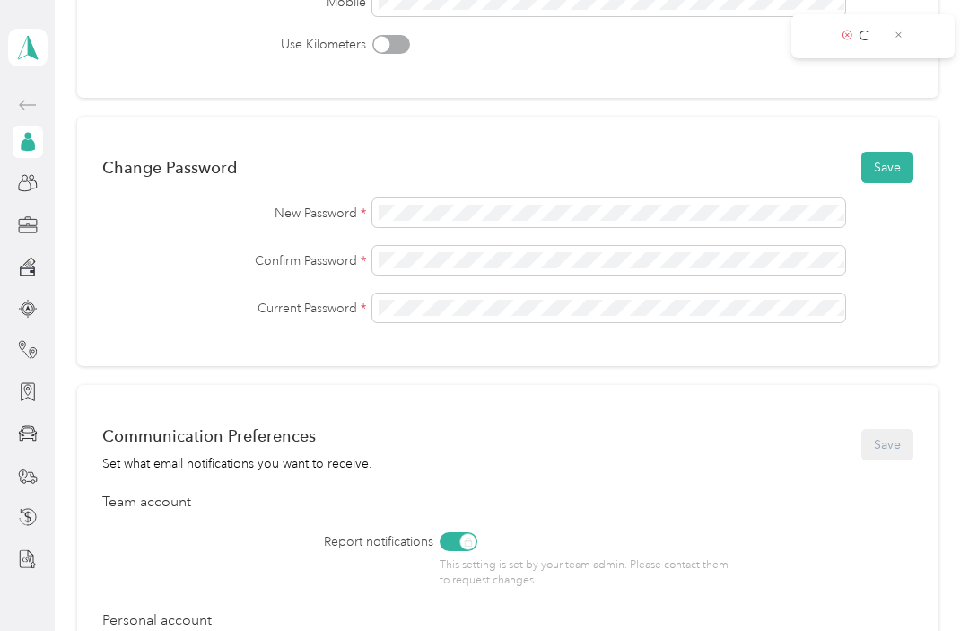
scroll to position [369, 0]
click at [905, 152] on button "Save" at bounding box center [887, 167] width 52 height 31
click at [903, 31] on icon at bounding box center [899, 35] width 10 height 16
click at [899, 35] on icon at bounding box center [898, 34] width 6 height 6
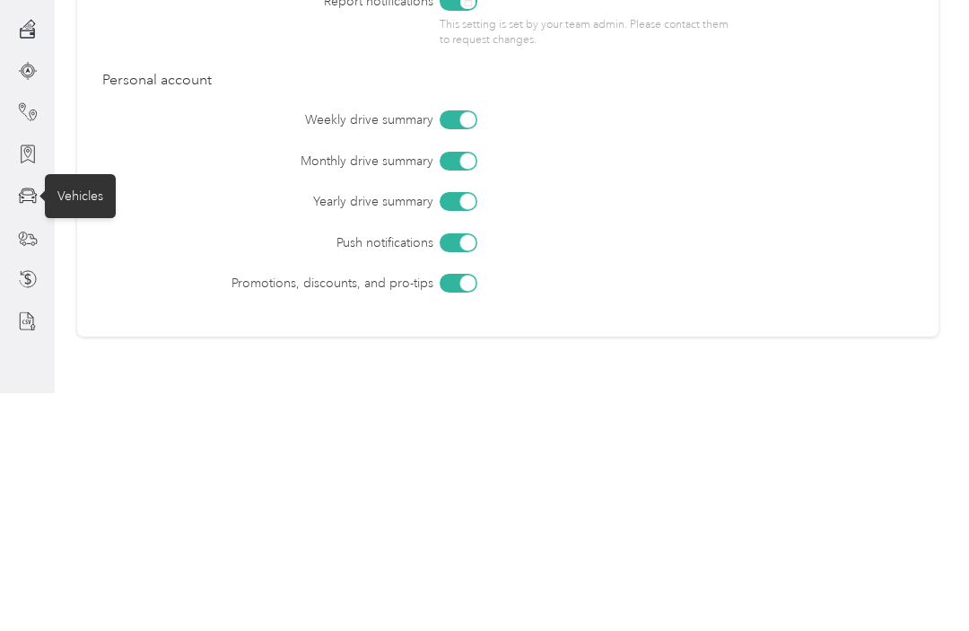
click at [32, 424] on icon at bounding box center [28, 434] width 20 height 20
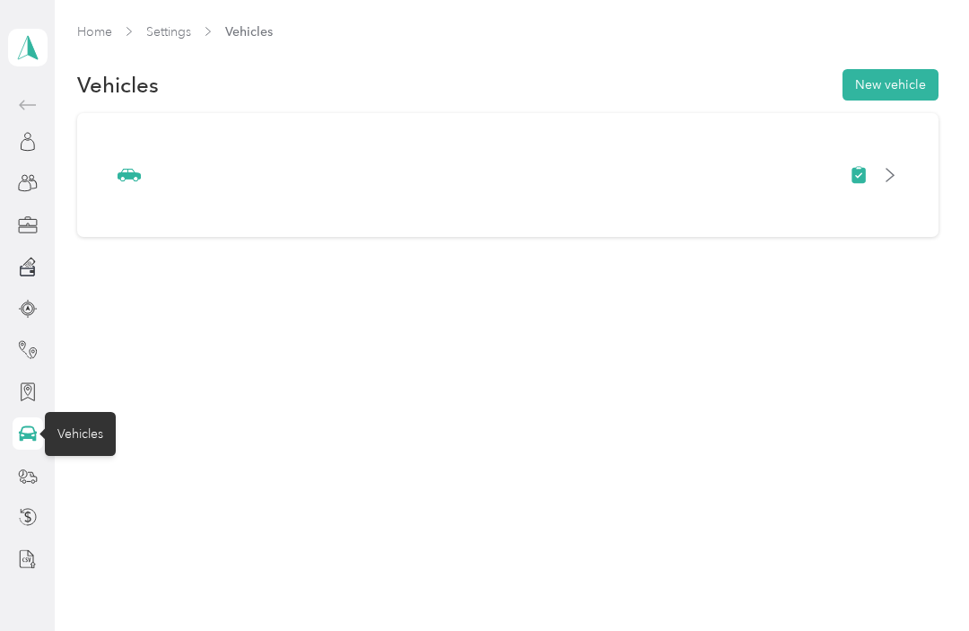
click at [894, 177] on icon at bounding box center [889, 175] width 7 height 13
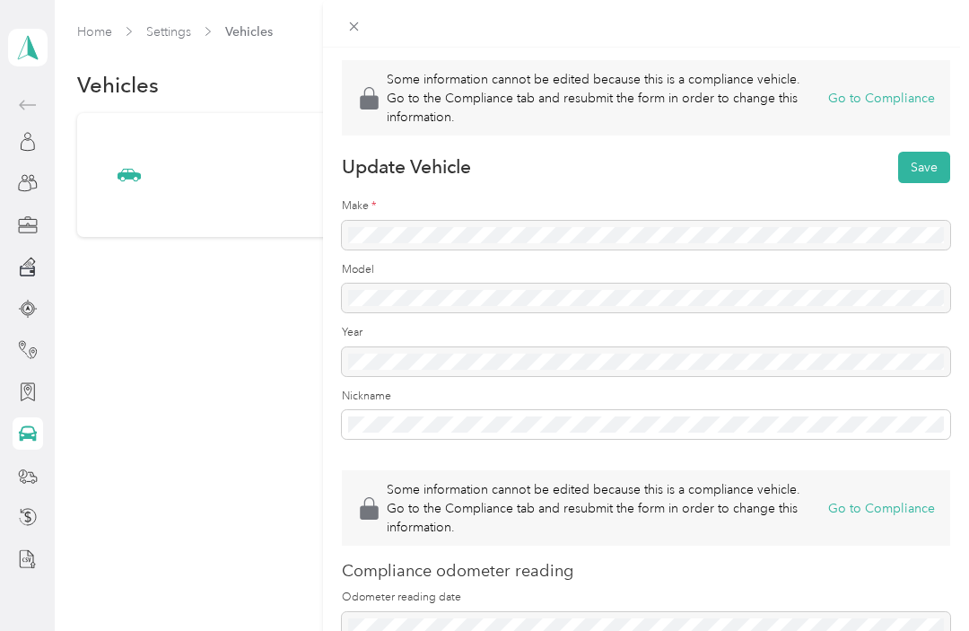
click at [218, 366] on div "Some information cannot be edited because this is a compliance vehicle. Go to t…" at bounding box center [484, 315] width 969 height 631
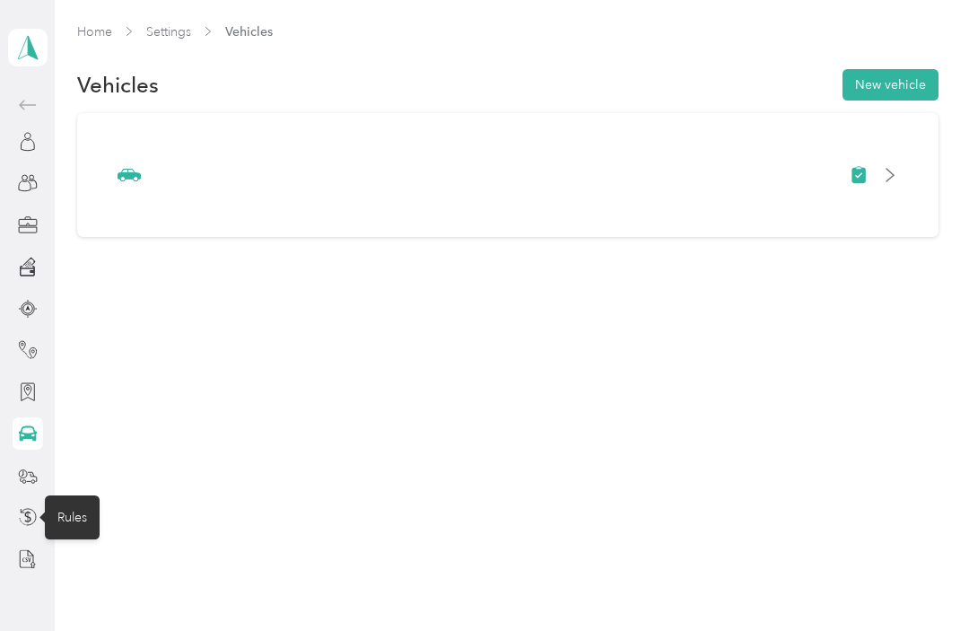
click at [31, 509] on icon at bounding box center [28, 517] width 20 height 20
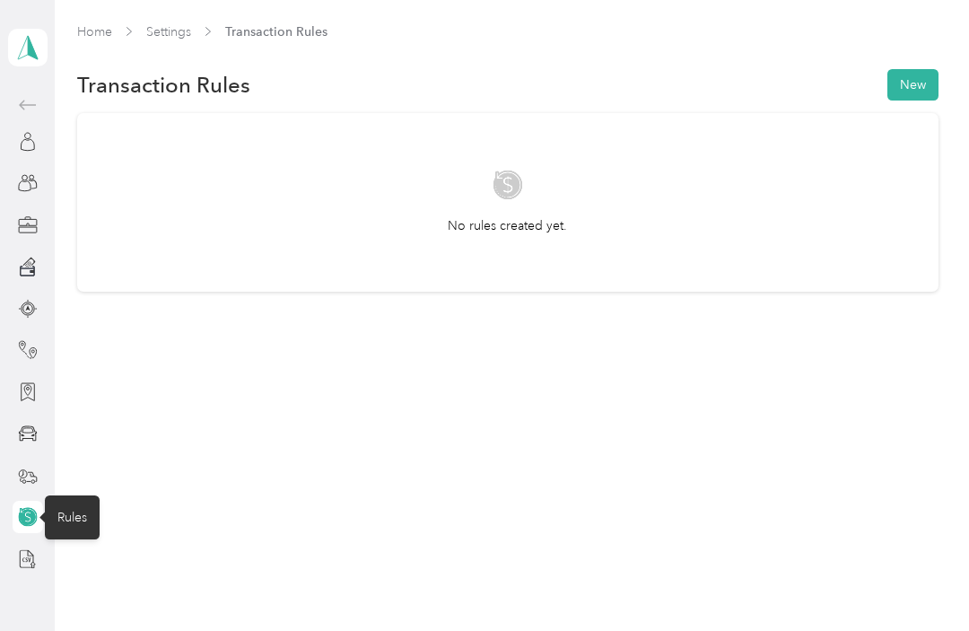
click at [29, 467] on icon at bounding box center [28, 476] width 20 height 20
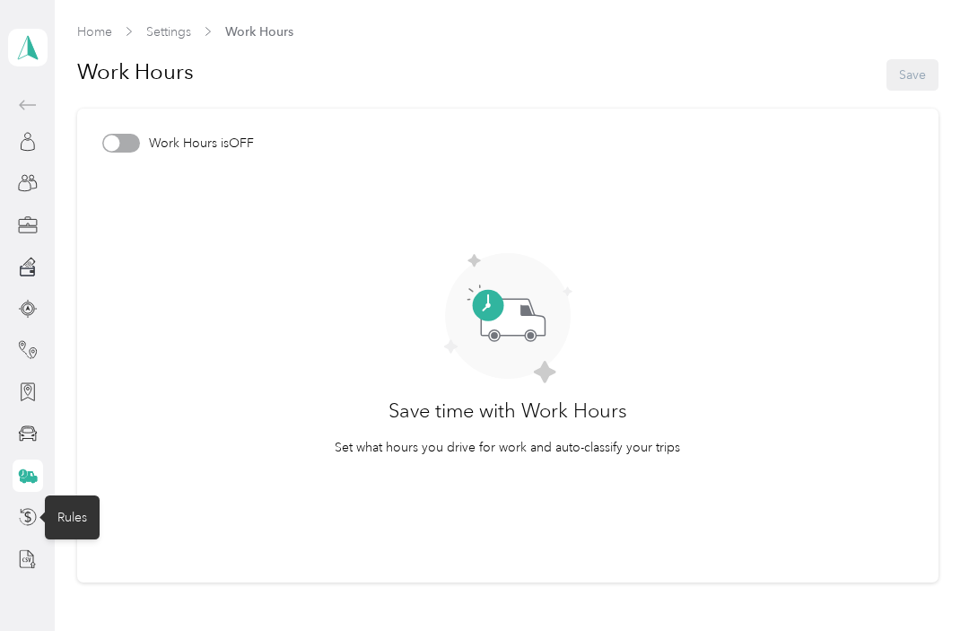
click at [92, 466] on div "Work Hours" at bounding box center [91, 475] width 93 height 44
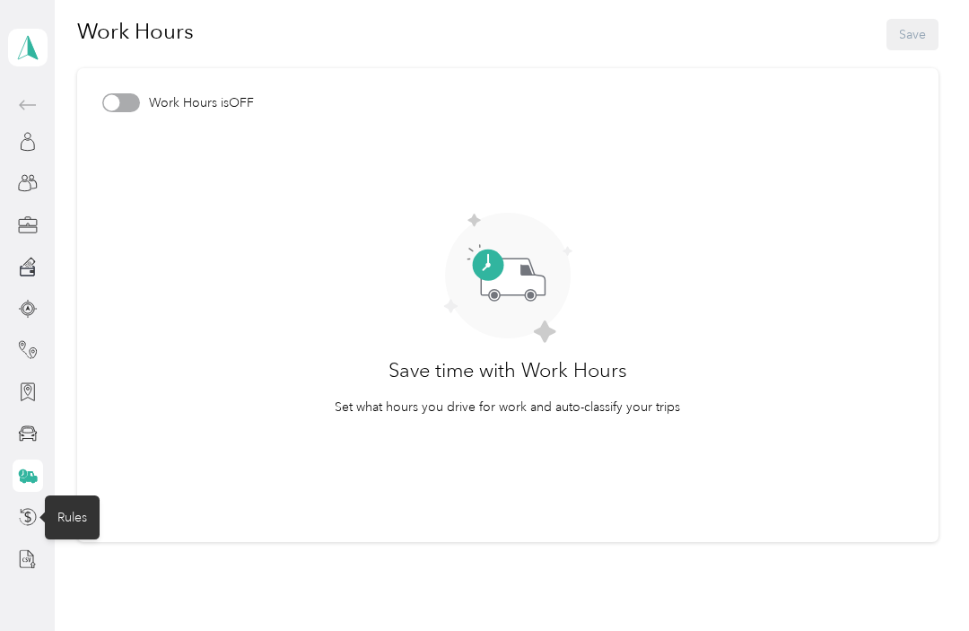
scroll to position [46, 0]
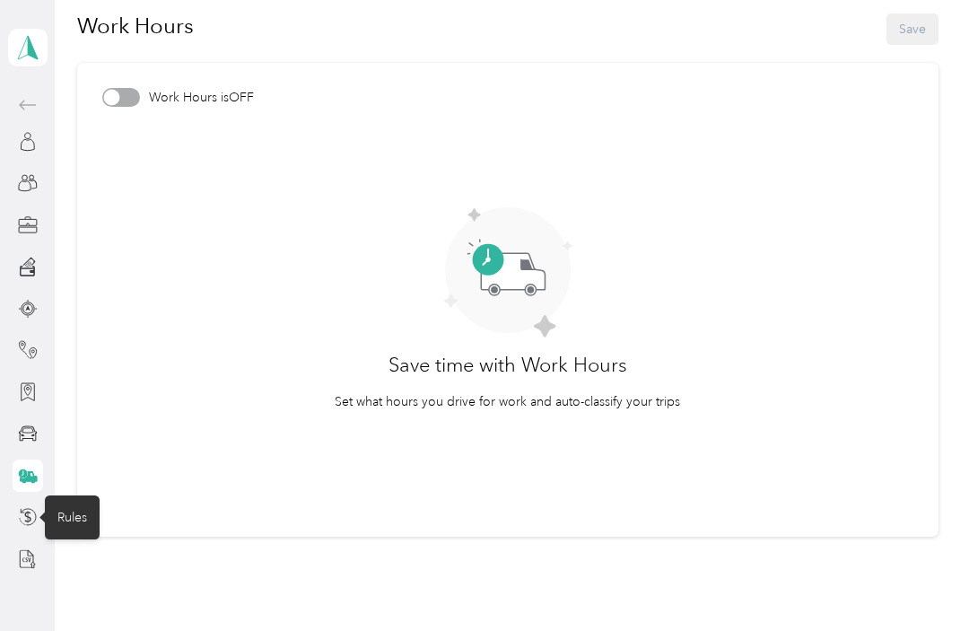
click at [127, 90] on div at bounding box center [121, 97] width 38 height 19
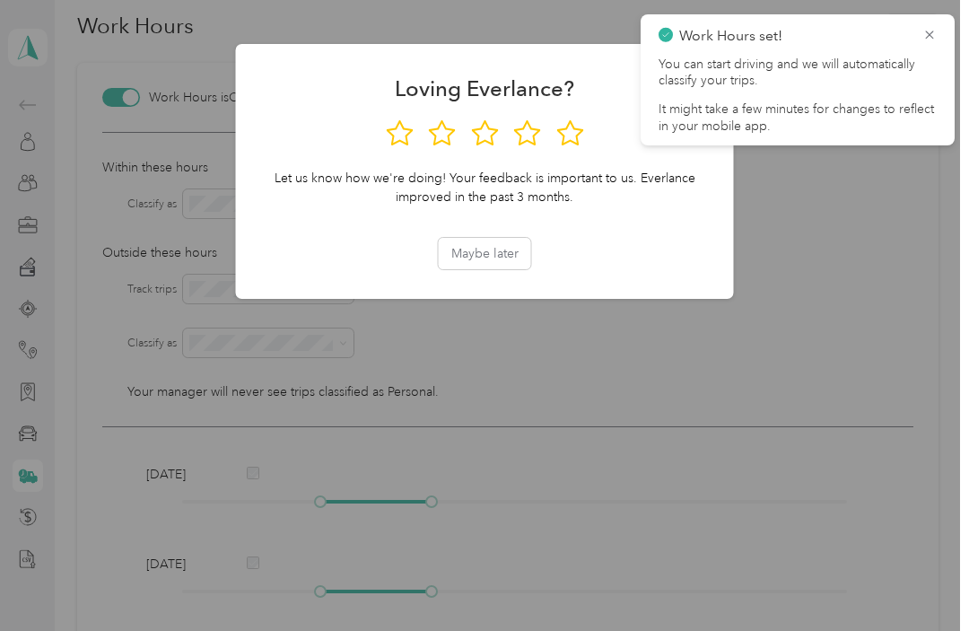
click at [506, 249] on button "Maybe later" at bounding box center [485, 253] width 92 height 31
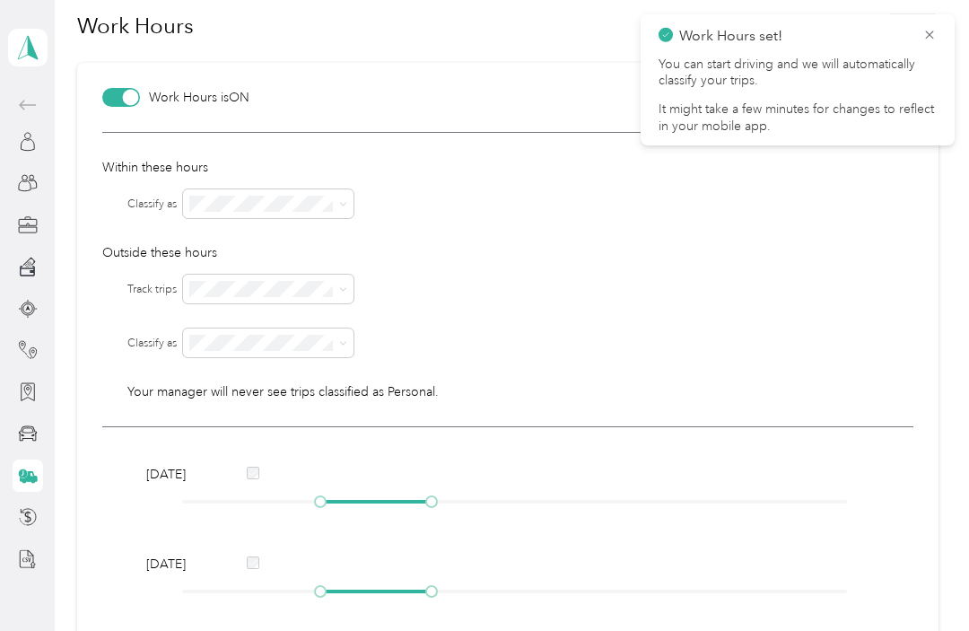
click at [345, 203] on icon at bounding box center [343, 204] width 8 height 8
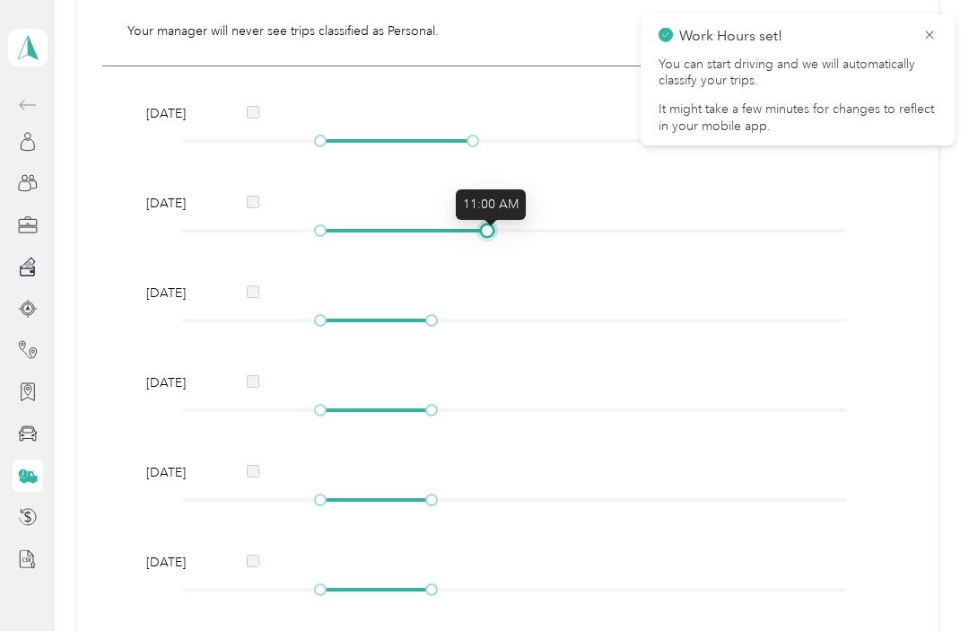
scroll to position [402, 0]
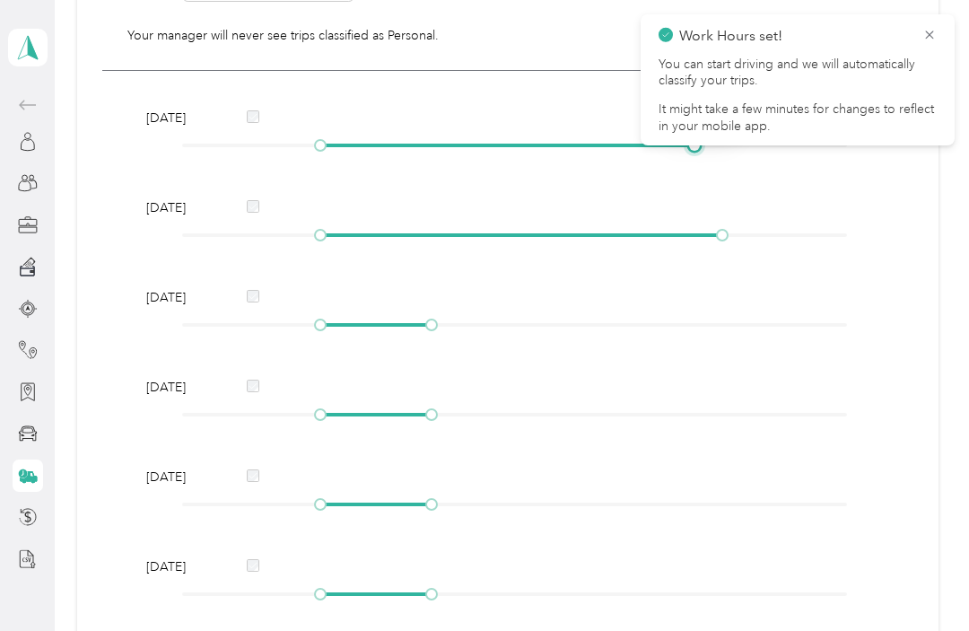
click at [699, 150] on div at bounding box center [694, 145] width 9 height 9
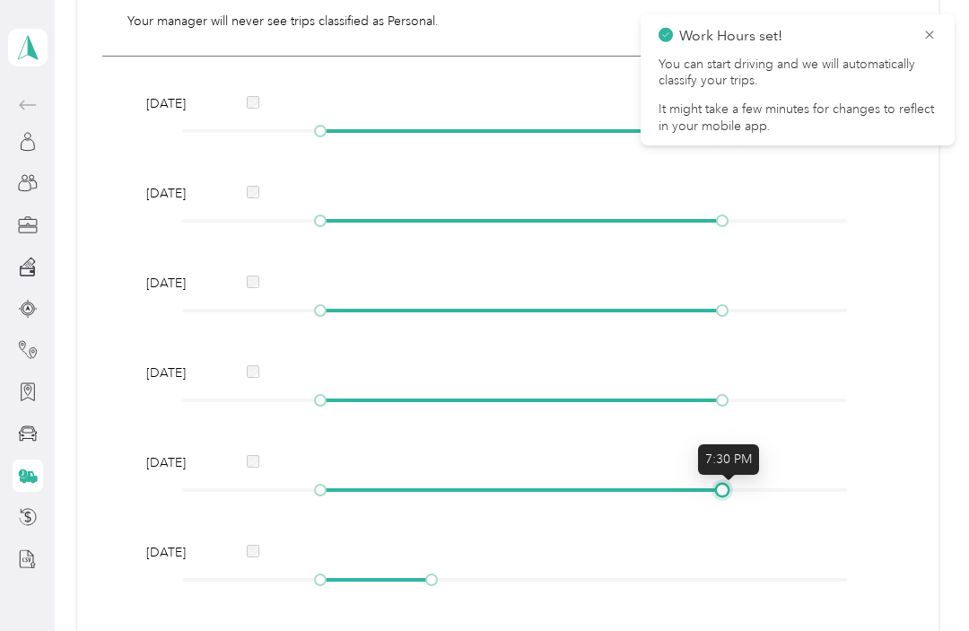
scroll to position [416, 0]
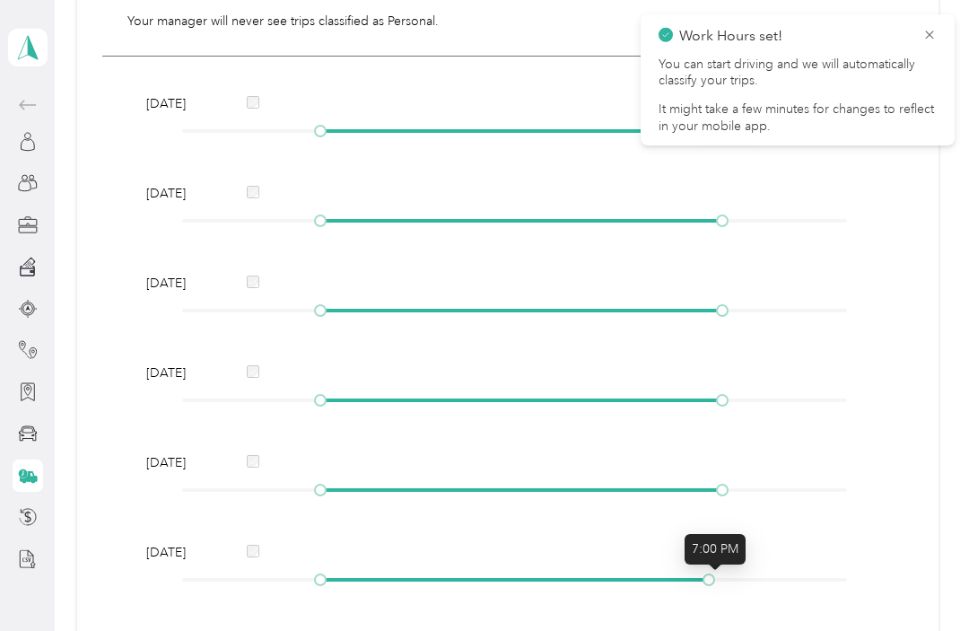
click at [729, 572] on div "Saturday" at bounding box center [508, 569] width 736 height 52
click at [728, 572] on div "Saturday" at bounding box center [508, 569] width 736 height 52
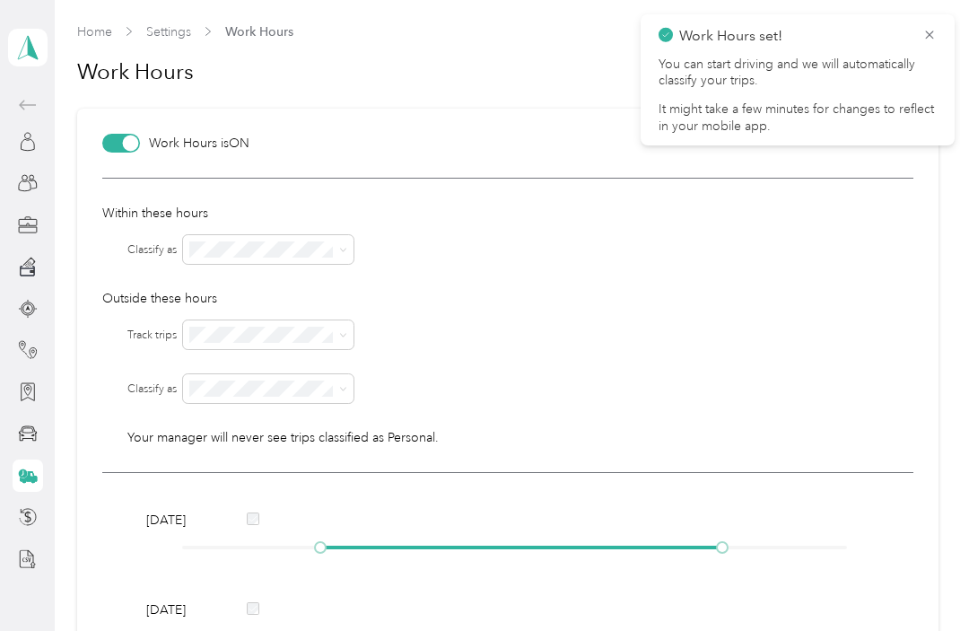
scroll to position [0, 0]
click at [922, 31] on icon at bounding box center [929, 35] width 14 height 16
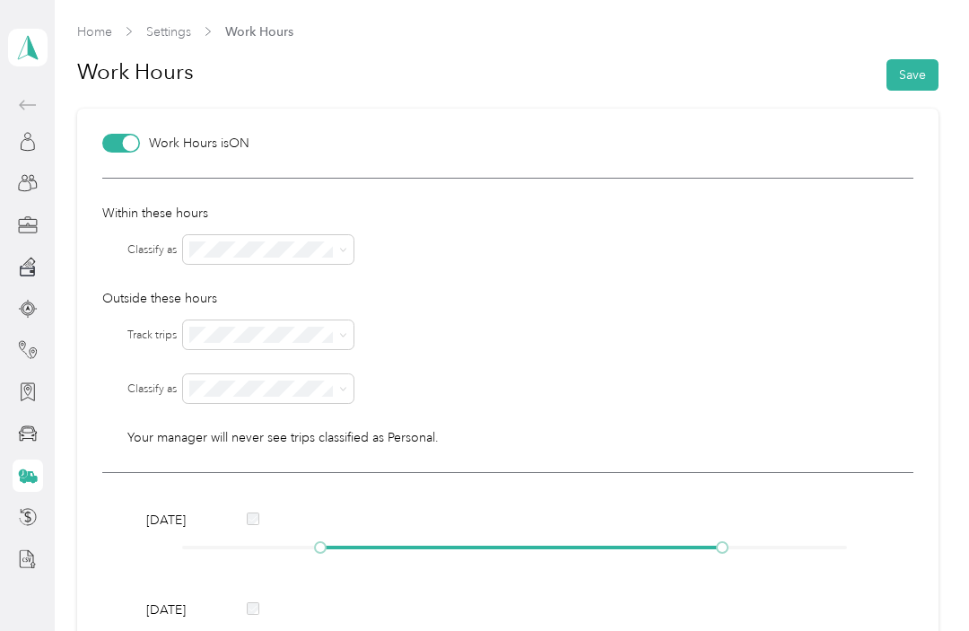
click at [913, 69] on button "Save" at bounding box center [912, 74] width 52 height 31
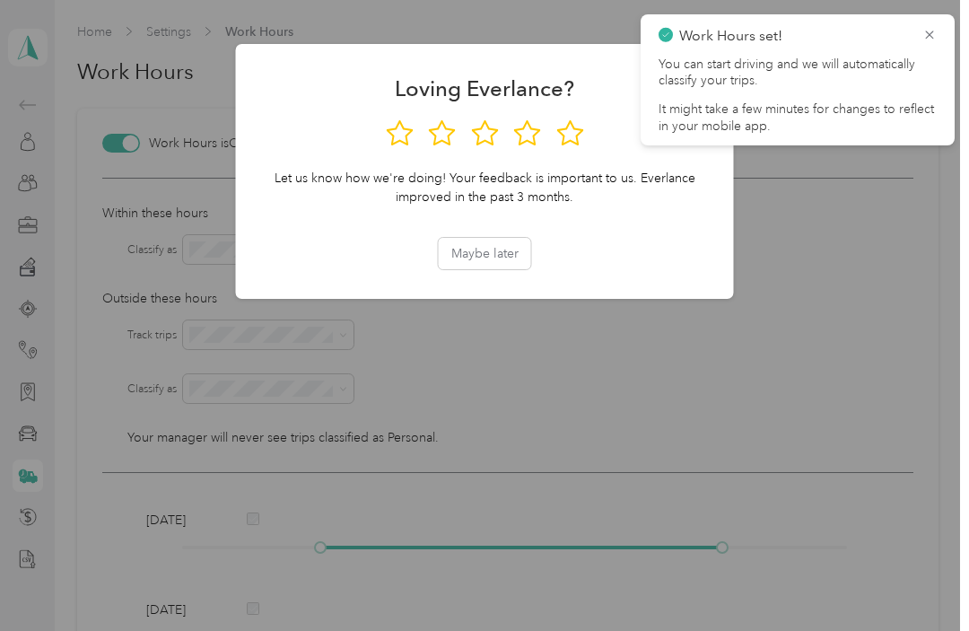
click at [930, 31] on icon at bounding box center [929, 35] width 14 height 16
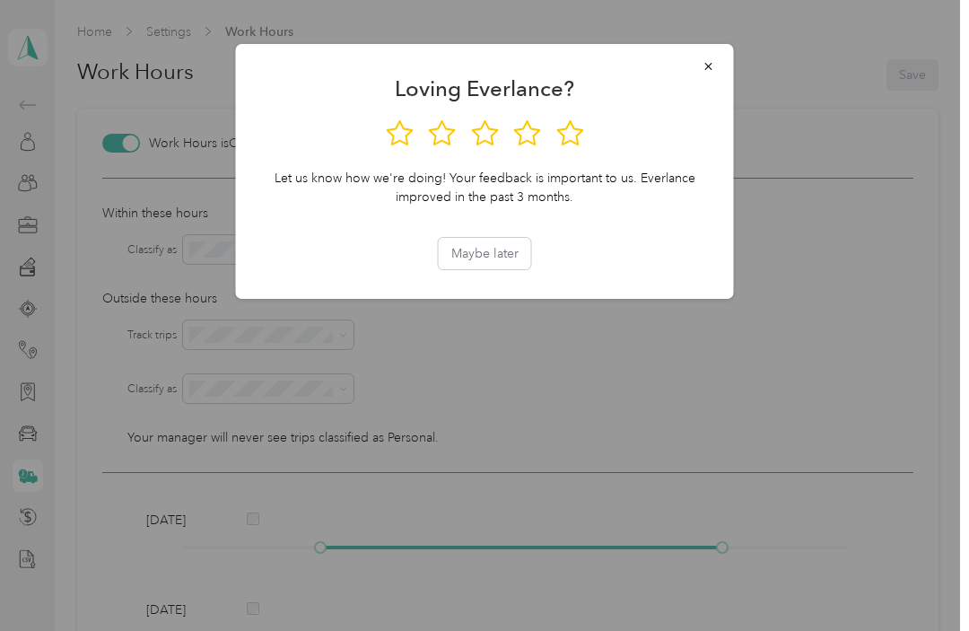
click at [709, 62] on icon "button" at bounding box center [709, 66] width 13 height 13
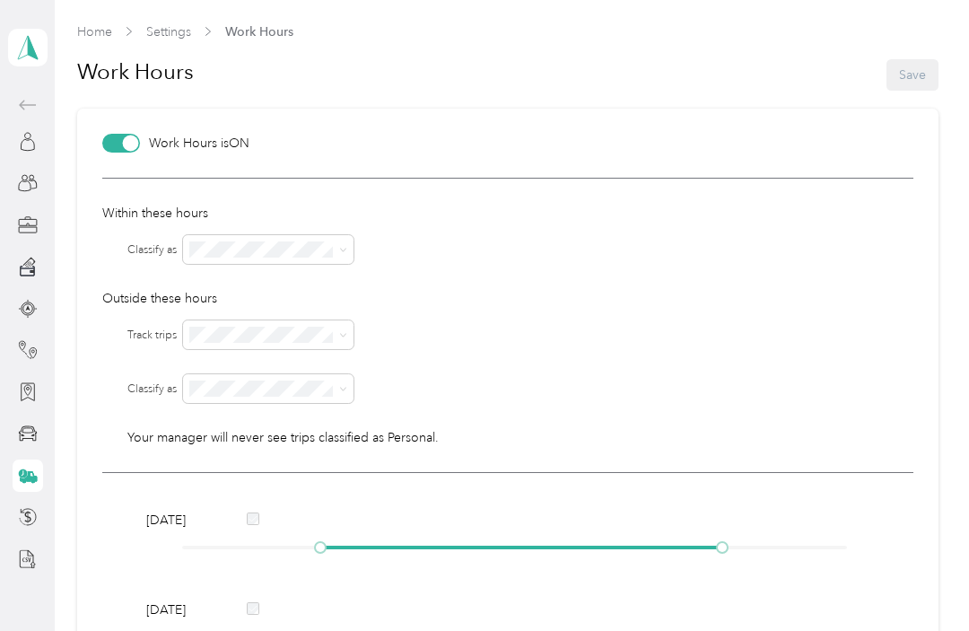
click at [39, 424] on div at bounding box center [28, 433] width 31 height 32
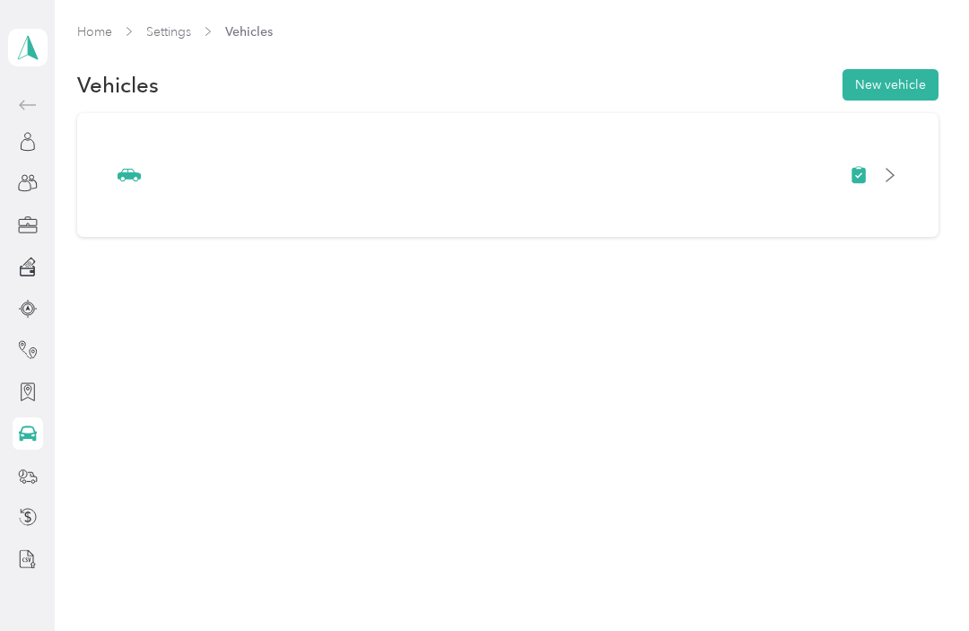
click at [39, 174] on div at bounding box center [28, 183] width 31 height 32
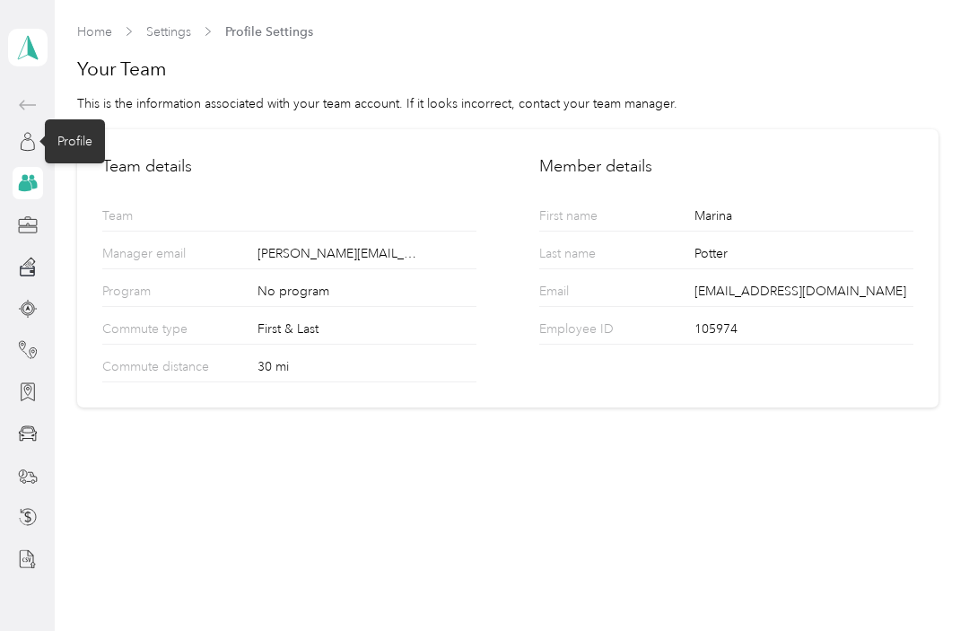
click at [37, 133] on icon at bounding box center [28, 142] width 20 height 20
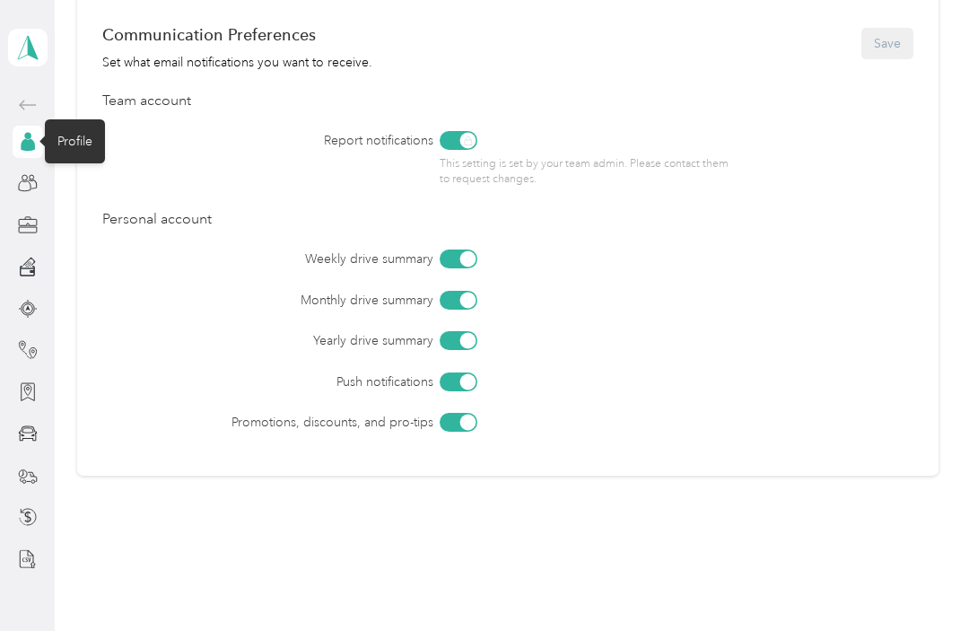
scroll to position [763, 0]
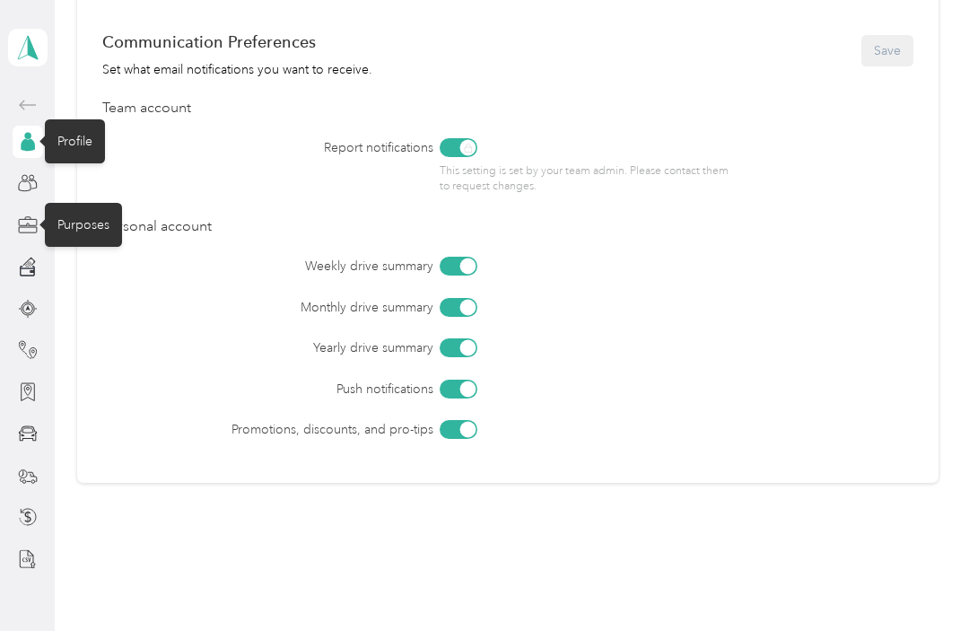
click at [31, 218] on icon at bounding box center [27, 217] width 5 height 2
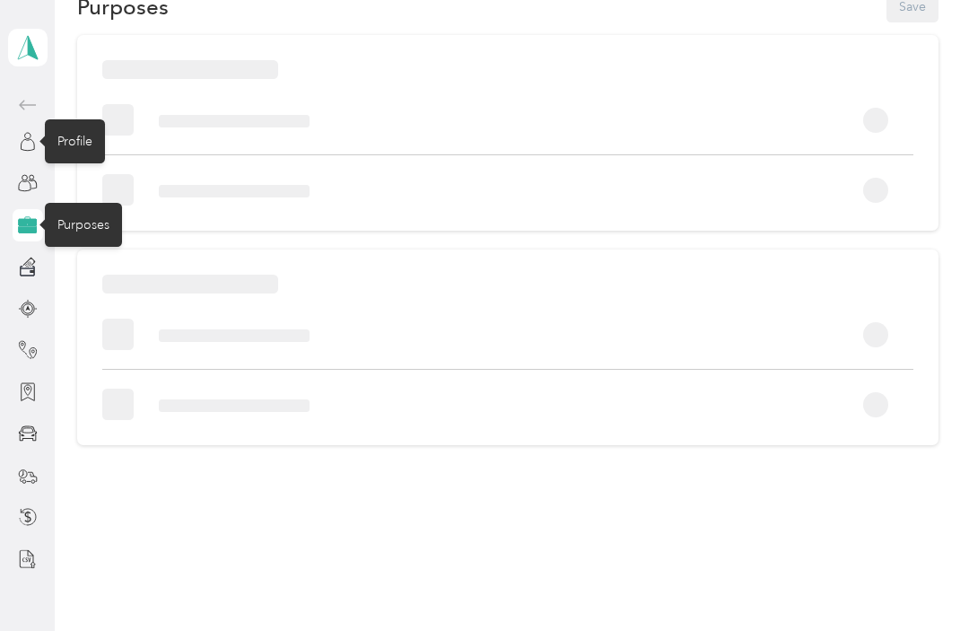
scroll to position [78, 0]
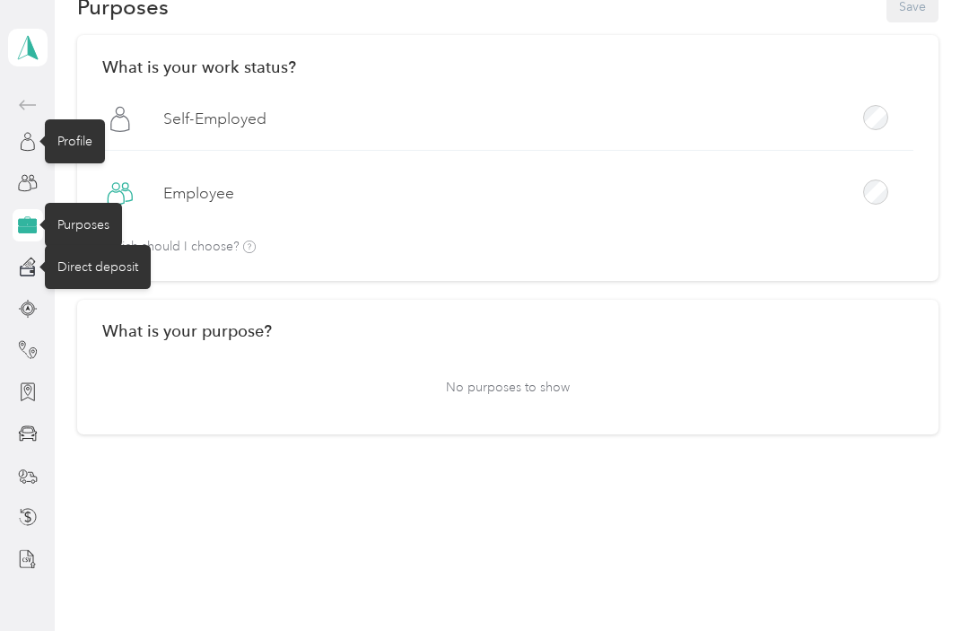
click at [76, 266] on div "Direct deposit" at bounding box center [98, 267] width 106 height 44
click at [92, 268] on div "Direct deposit" at bounding box center [98, 267] width 106 height 44
click at [30, 258] on icon at bounding box center [28, 262] width 13 height 8
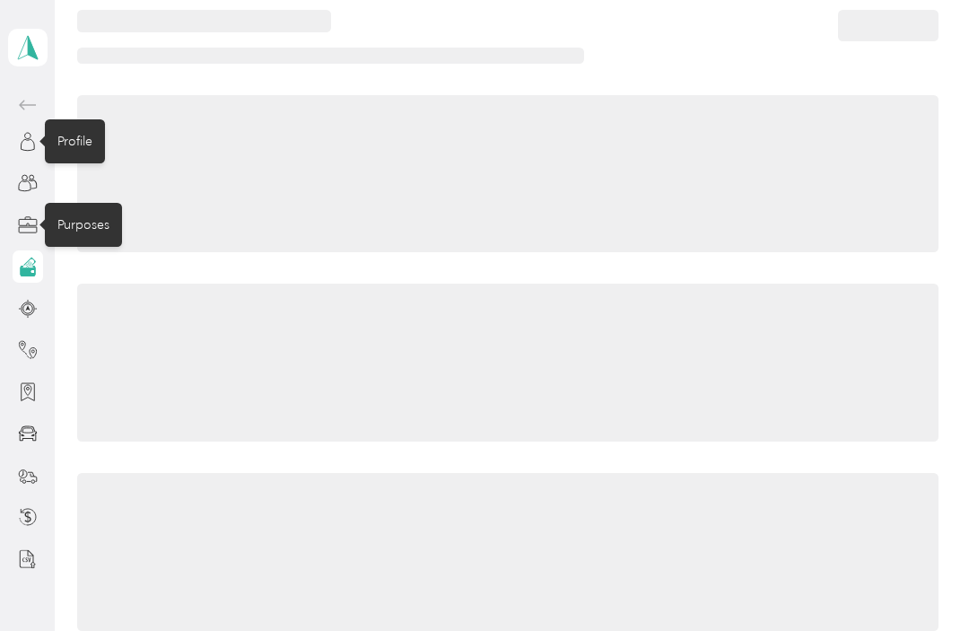
click at [30, 265] on icon at bounding box center [30, 263] width 4 height 3
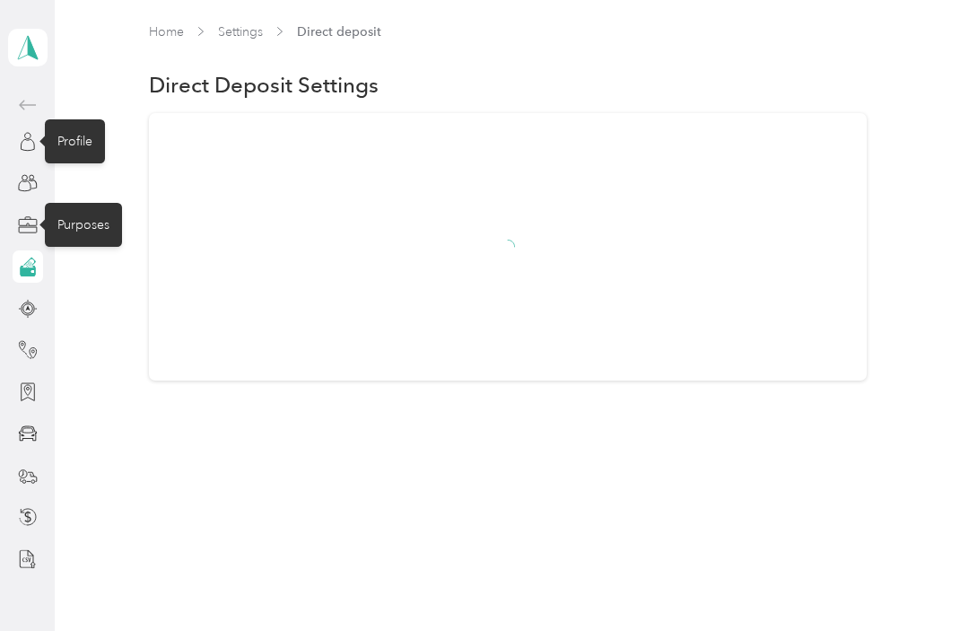
click at [29, 258] on icon at bounding box center [28, 267] width 20 height 20
click at [246, 216] on div at bounding box center [508, 246] width 718 height 267
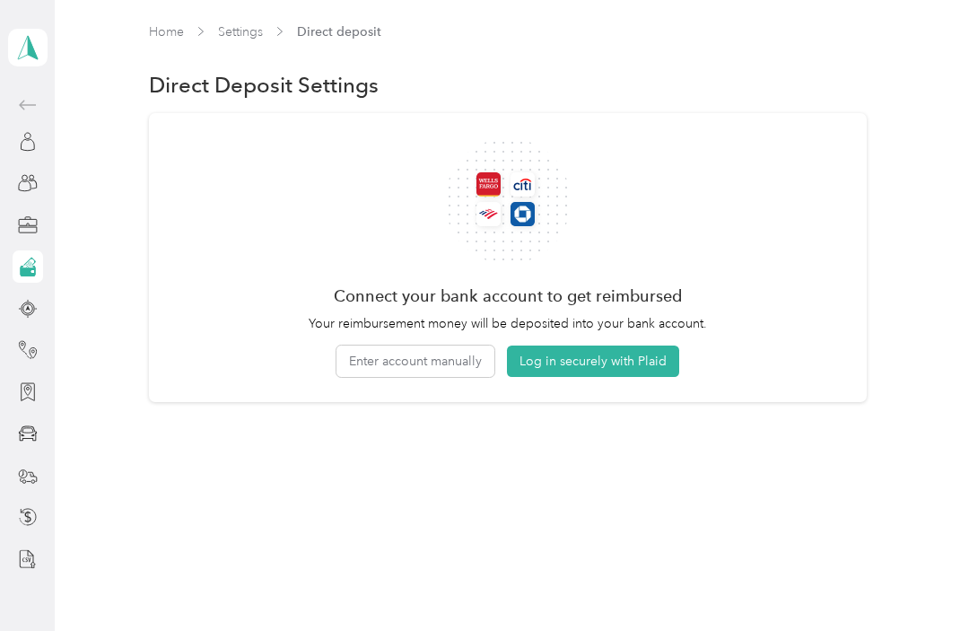
click at [447, 358] on button "Enter account manually" at bounding box center [415, 360] width 158 height 31
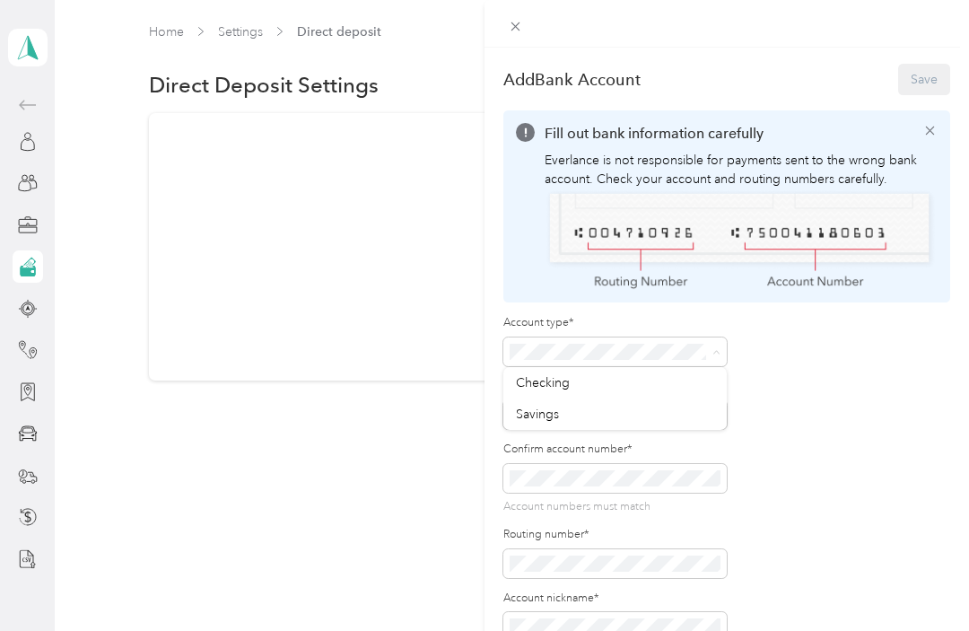
click at [571, 378] on div "Checking" at bounding box center [615, 382] width 198 height 19
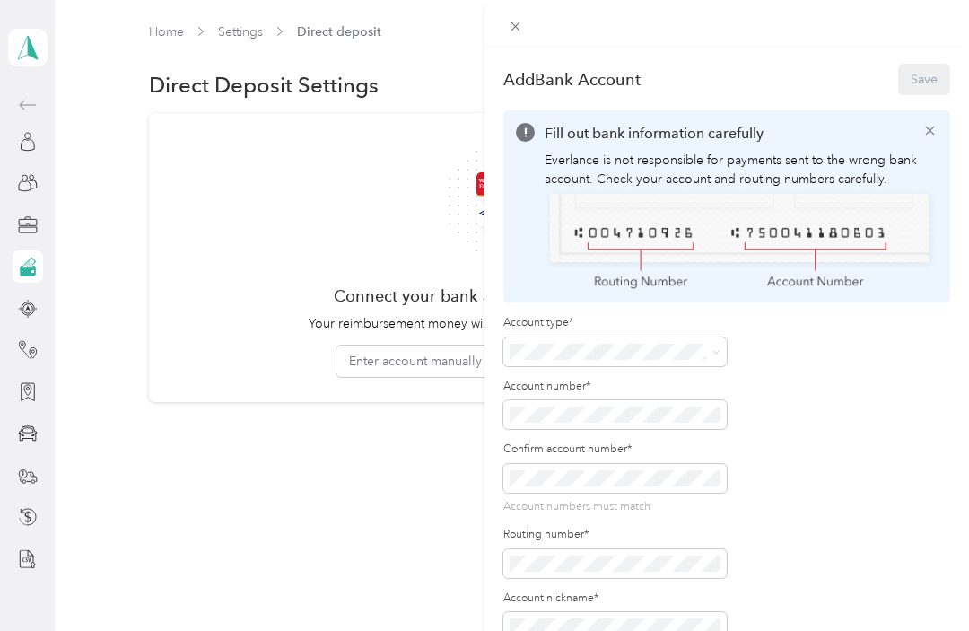
click at [563, 401] on span at bounding box center [614, 414] width 223 height 29
click at [556, 464] on span at bounding box center [614, 478] width 223 height 29
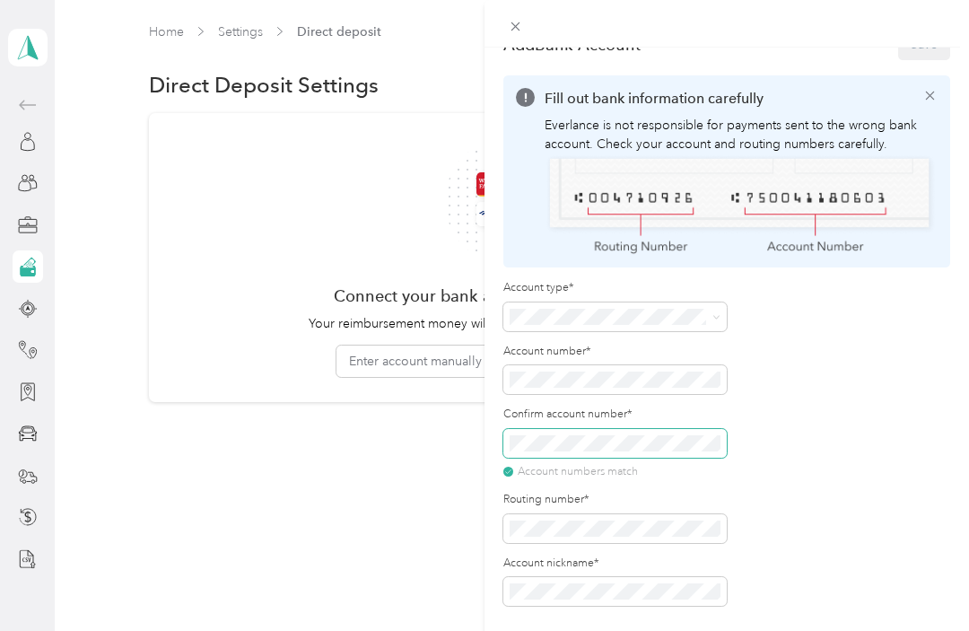
scroll to position [34, 0]
click at [566, 515] on span at bounding box center [614, 529] width 223 height 29
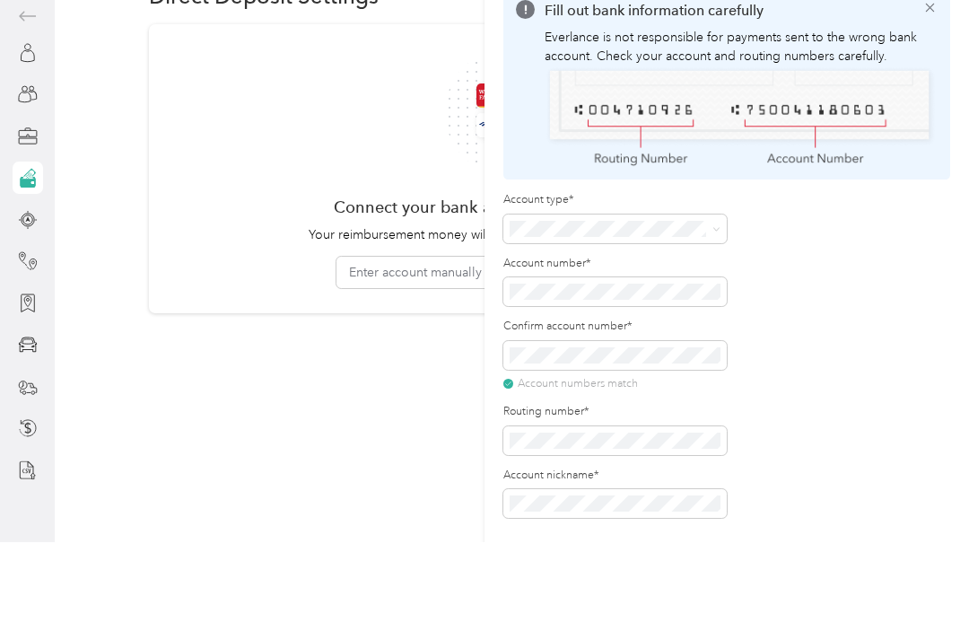
click at [572, 578] on span at bounding box center [614, 592] width 223 height 29
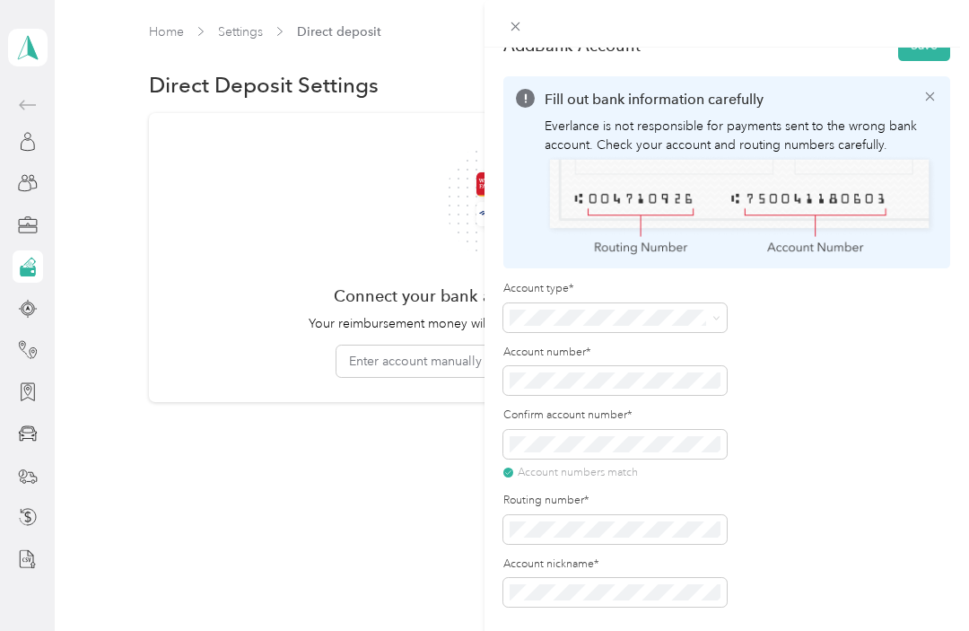
click at [913, 44] on div at bounding box center [727, 24] width 485 height 48
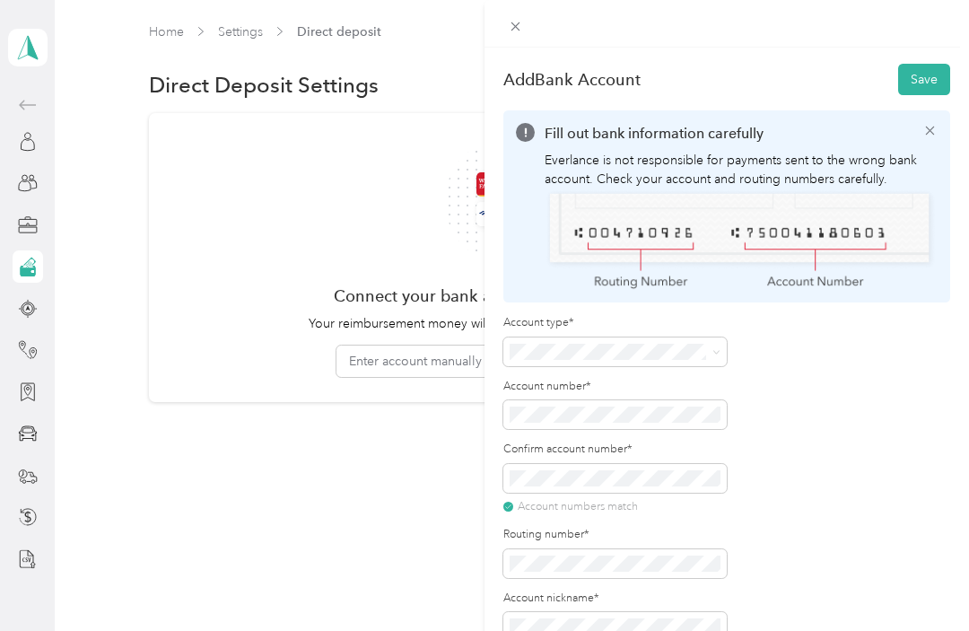
scroll to position [0, 0]
click at [916, 66] on button "Save" at bounding box center [924, 79] width 52 height 31
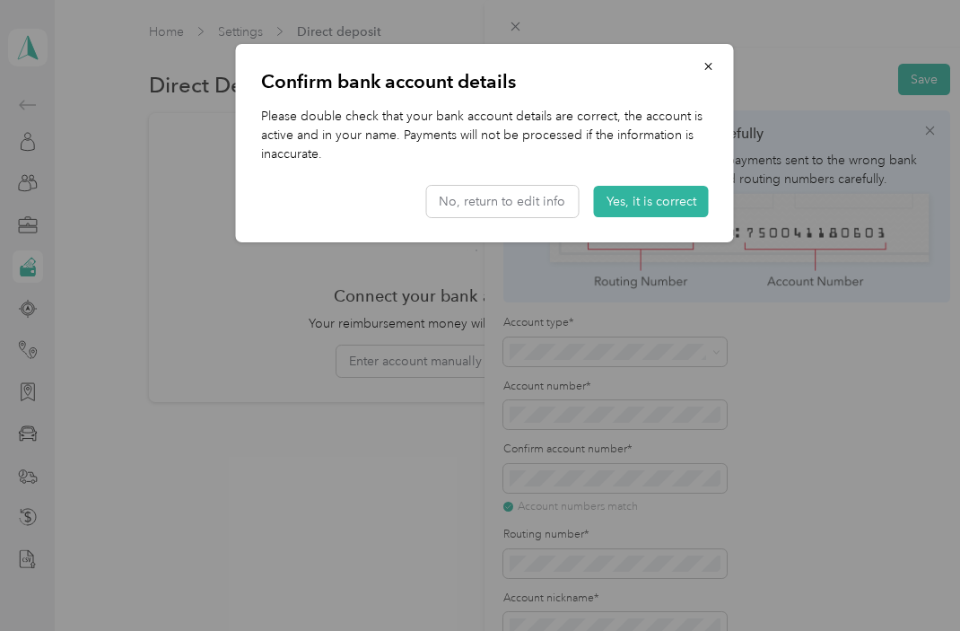
click at [674, 192] on button "Yes, it is correct" at bounding box center [651, 201] width 115 height 31
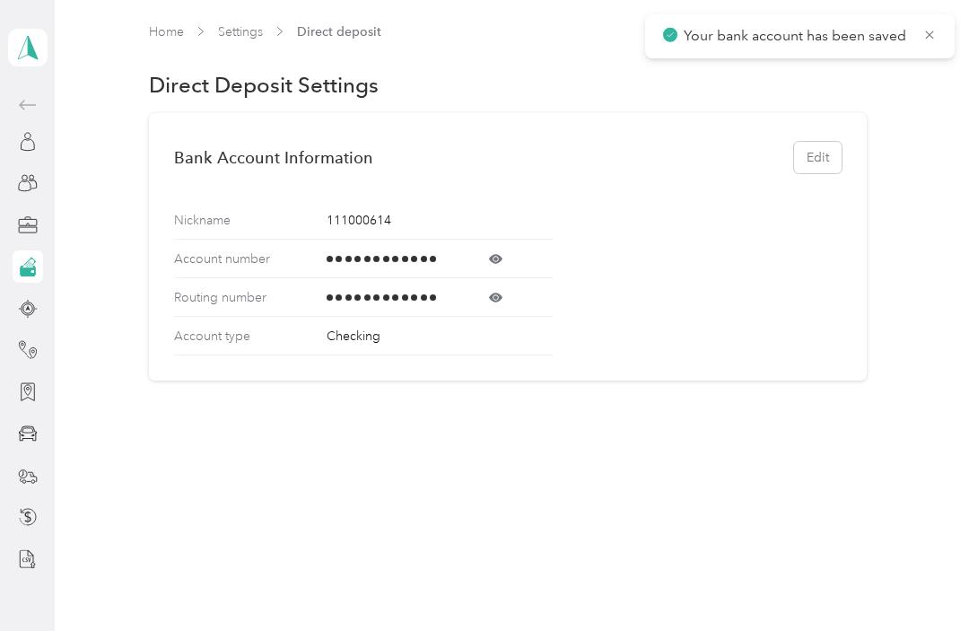
click at [505, 247] on div "Account number" at bounding box center [363, 259] width 379 height 39
click at [496, 253] on icon at bounding box center [495, 258] width 13 height 13
click at [491, 295] on icon at bounding box center [495, 297] width 13 height 13
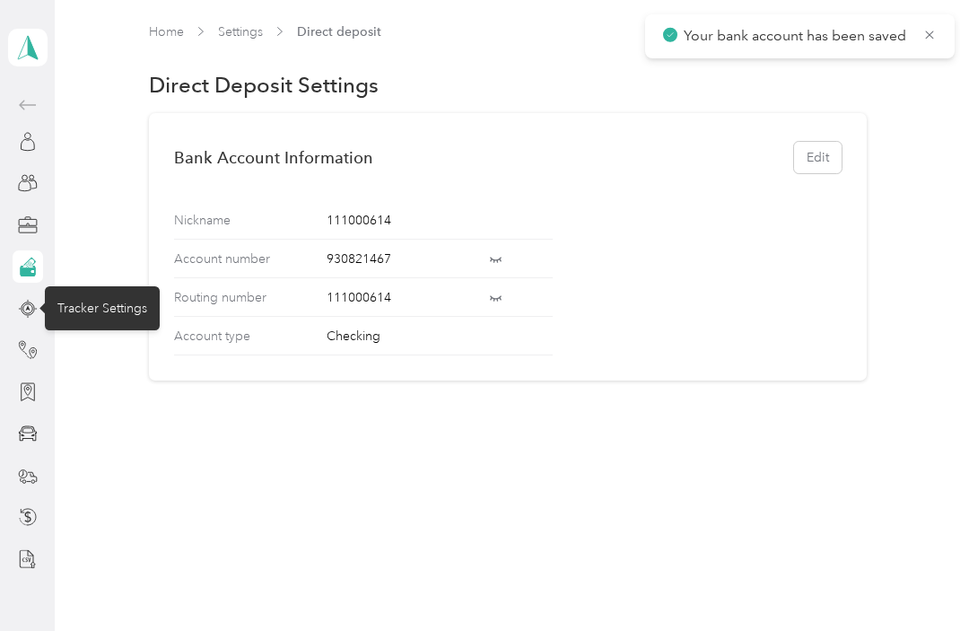
click at [36, 309] on icon at bounding box center [28, 309] width 20 height 20
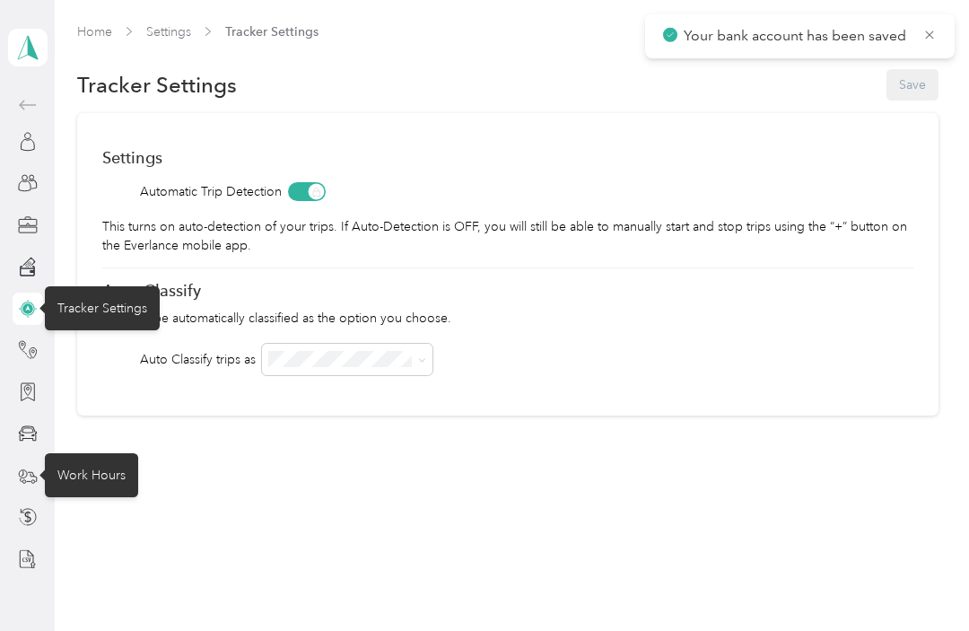
click at [96, 467] on div "Work Hours" at bounding box center [91, 475] width 93 height 44
click at [102, 467] on div "Work Hours" at bounding box center [91, 475] width 93 height 44
click at [94, 465] on div "Work Hours" at bounding box center [91, 475] width 93 height 44
click at [100, 467] on div "Work Hours" at bounding box center [91, 475] width 93 height 44
click at [103, 453] on div "Work Hours" at bounding box center [91, 475] width 93 height 44
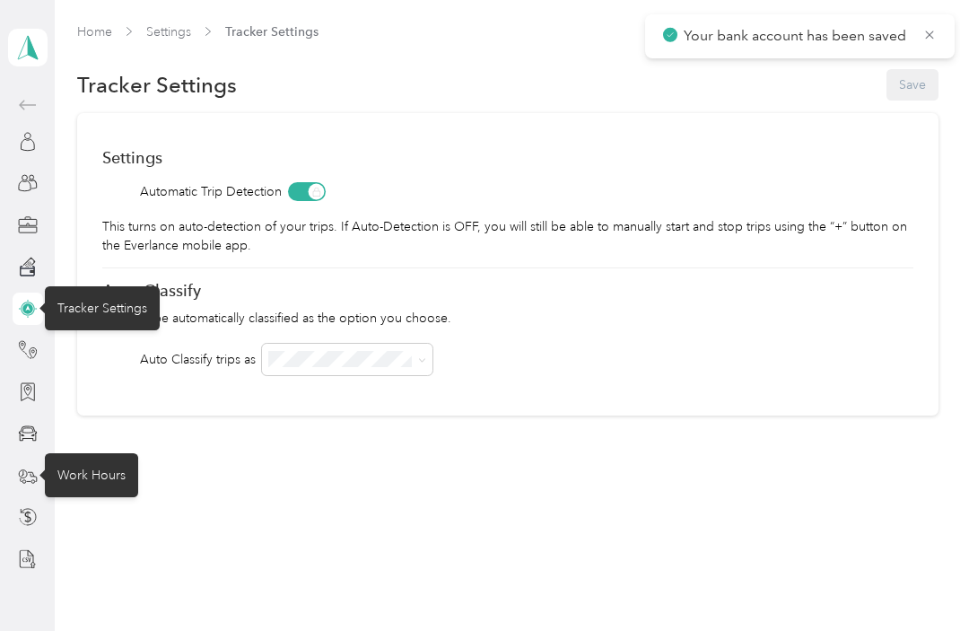
click at [88, 476] on div "Work Hours" at bounding box center [91, 475] width 93 height 44
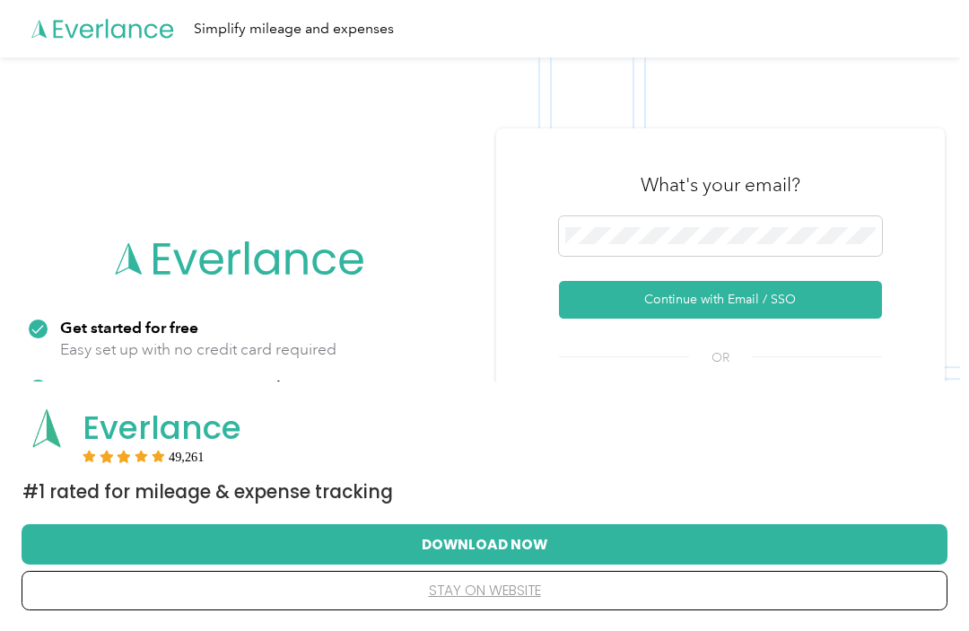
click at [794, 294] on button "Continue with Email / SSO" at bounding box center [720, 300] width 323 height 38
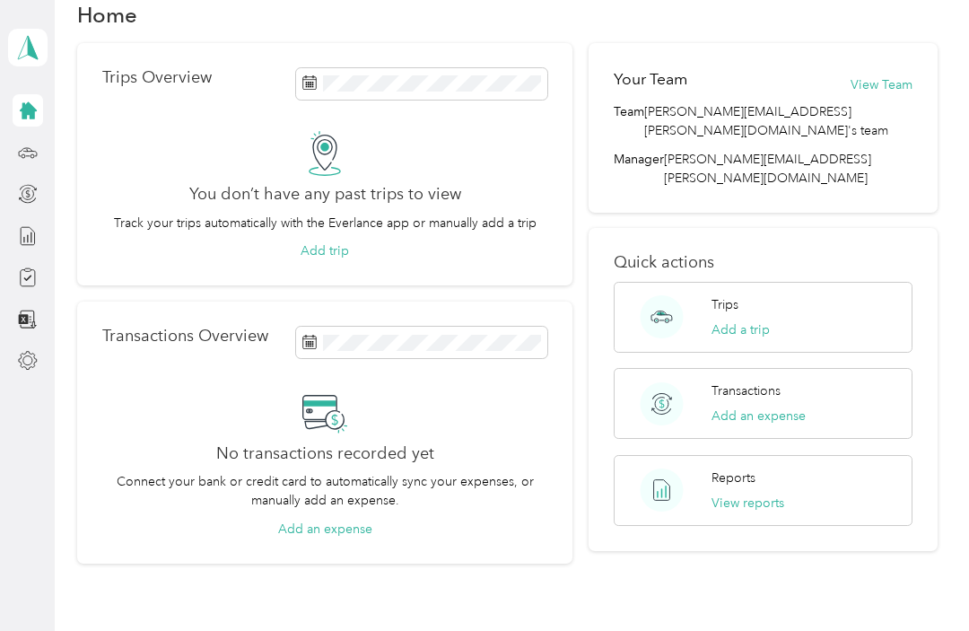
scroll to position [32, 0]
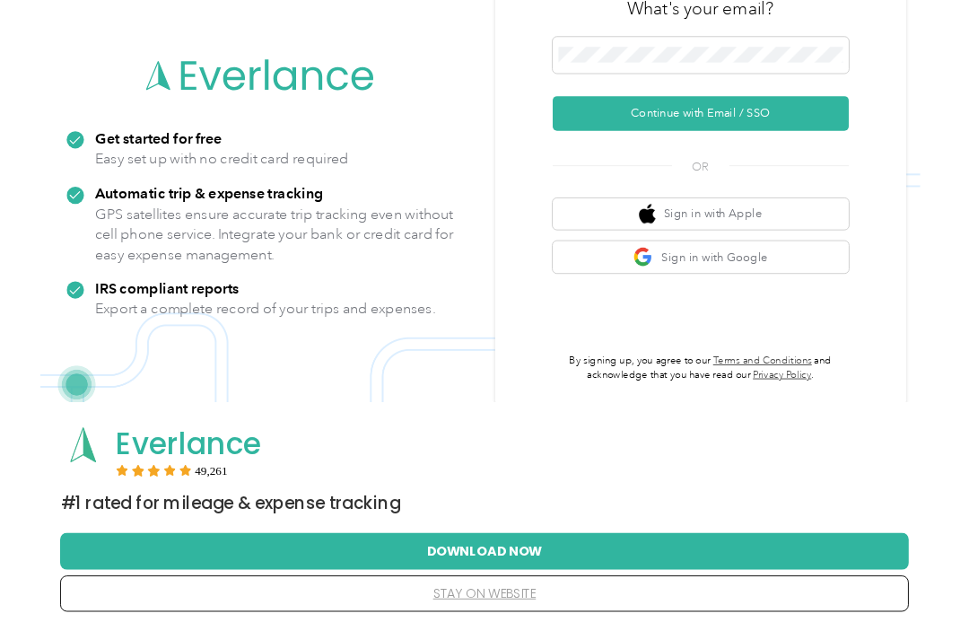
scroll to position [205, 0]
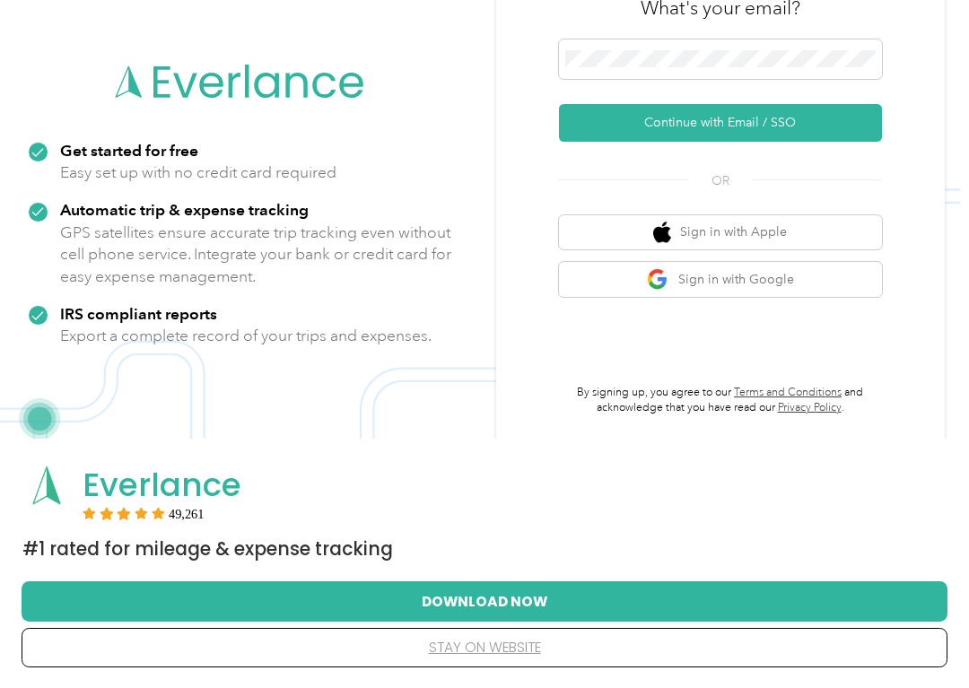
click at [480, 595] on button "Download Now" at bounding box center [484, 601] width 869 height 38
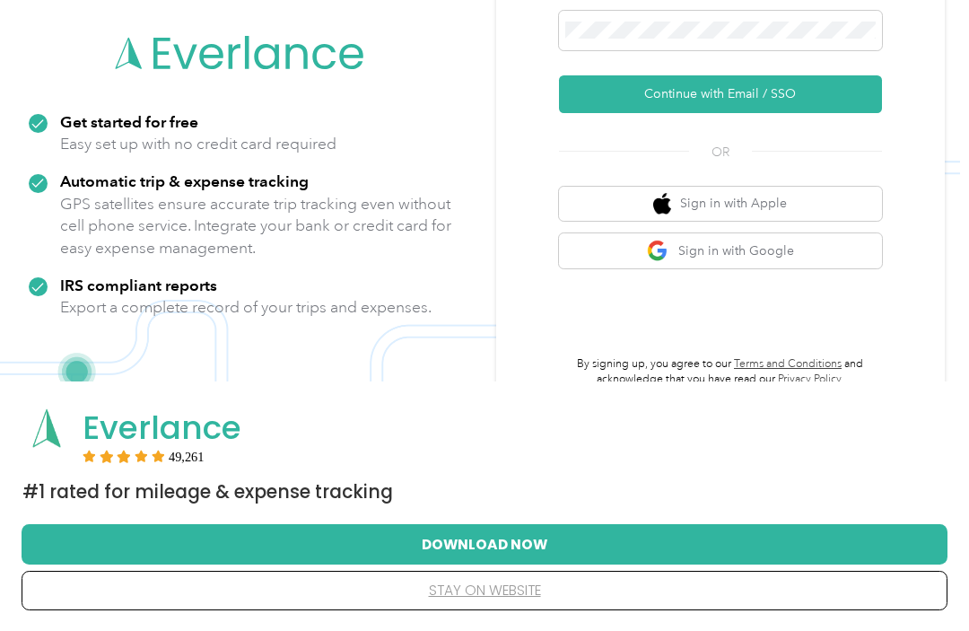
scroll to position [263, 0]
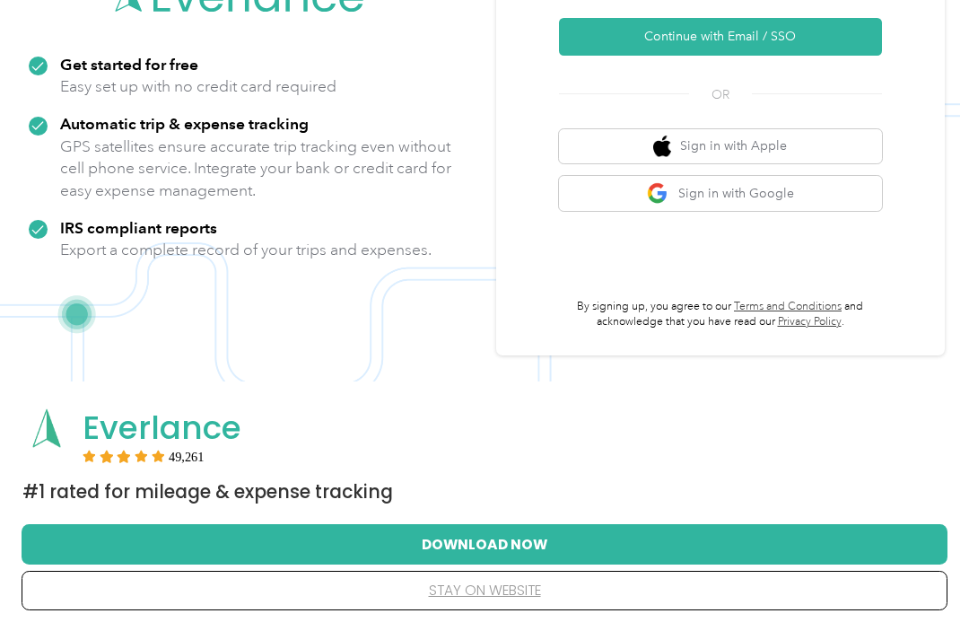
click at [512, 543] on button "Download Now" at bounding box center [484, 544] width 869 height 38
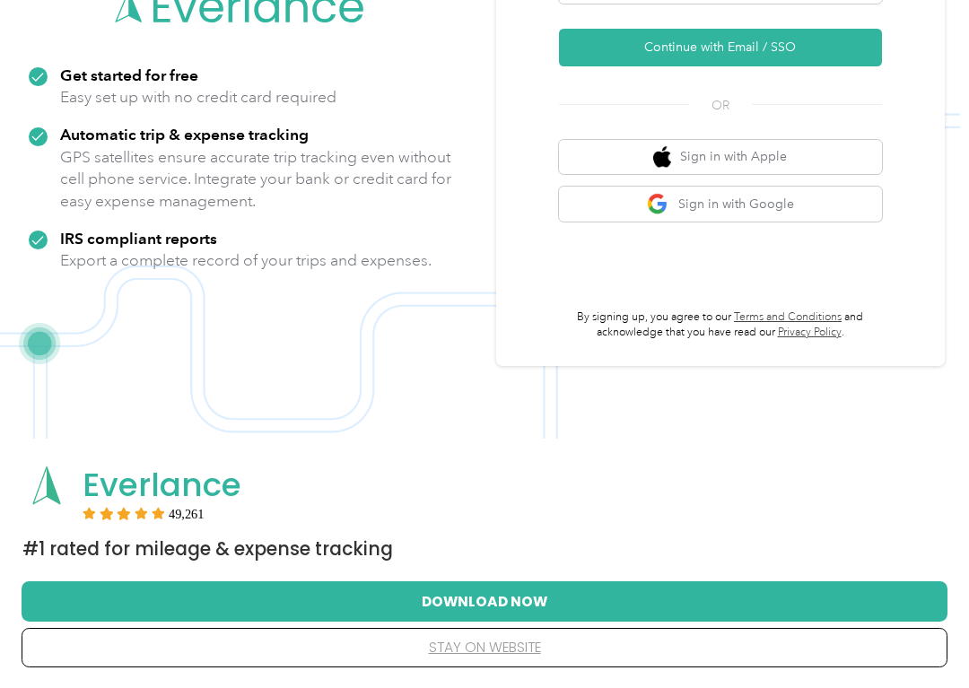
scroll to position [307, 0]
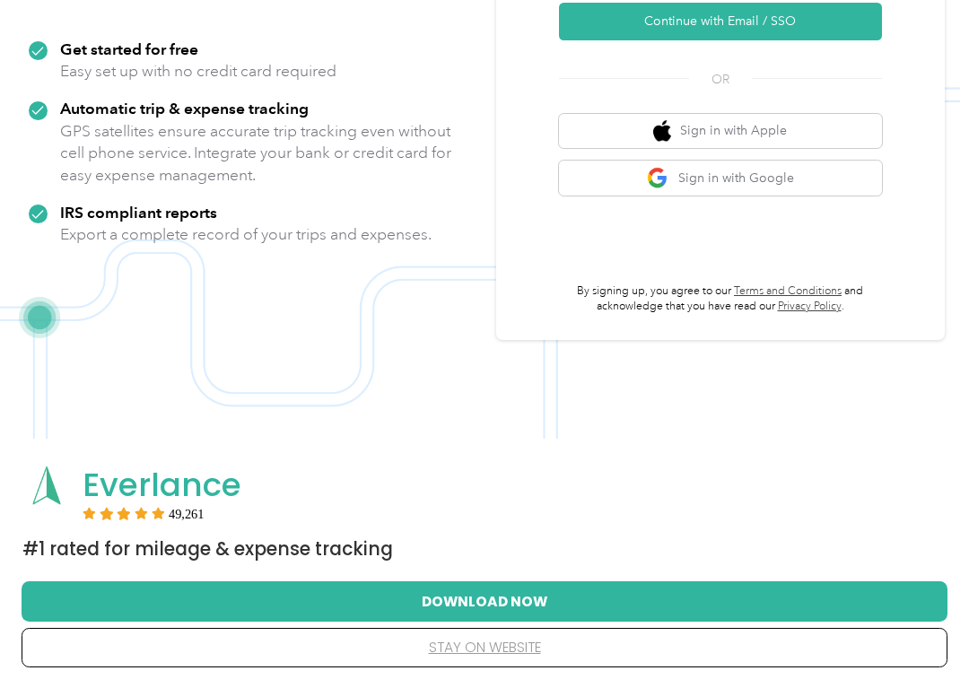
click at [512, 594] on button "Download Now" at bounding box center [484, 601] width 869 height 38
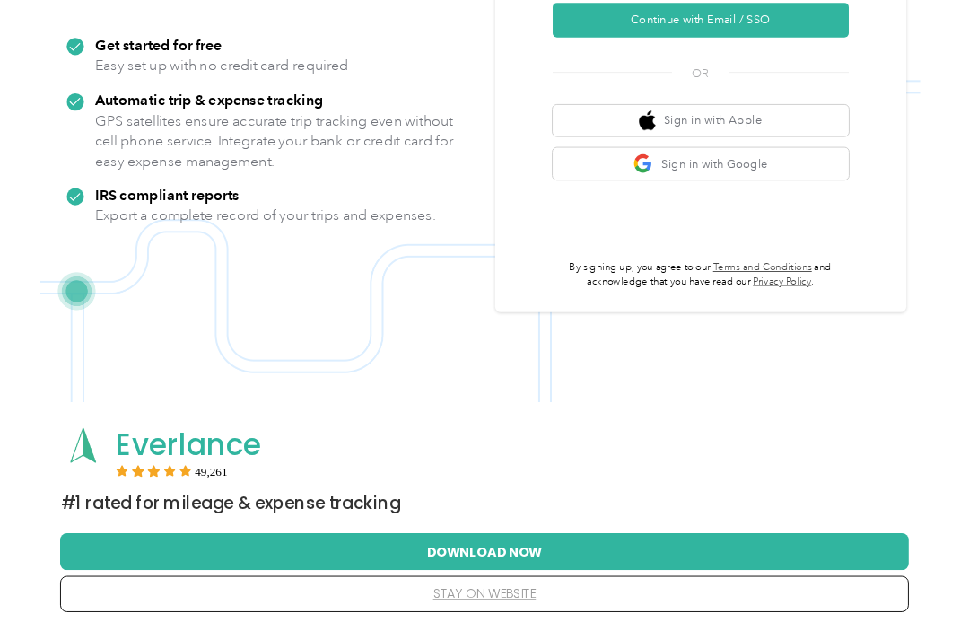
scroll to position [249, 0]
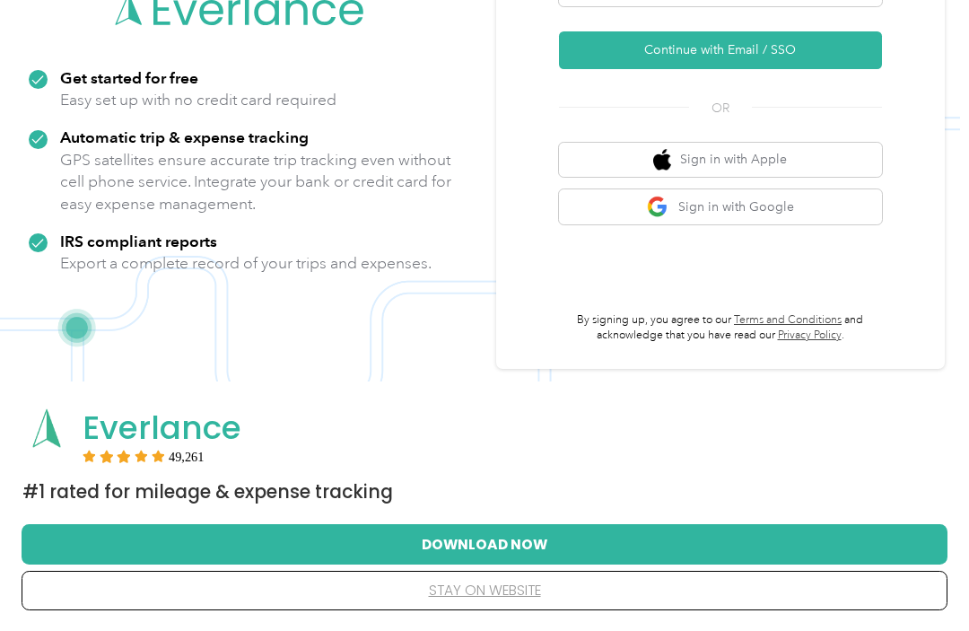
click at [551, 526] on button "Download Now" at bounding box center [484, 544] width 869 height 38
click at [813, 47] on button "Continue with Email / SSO" at bounding box center [720, 50] width 323 height 38
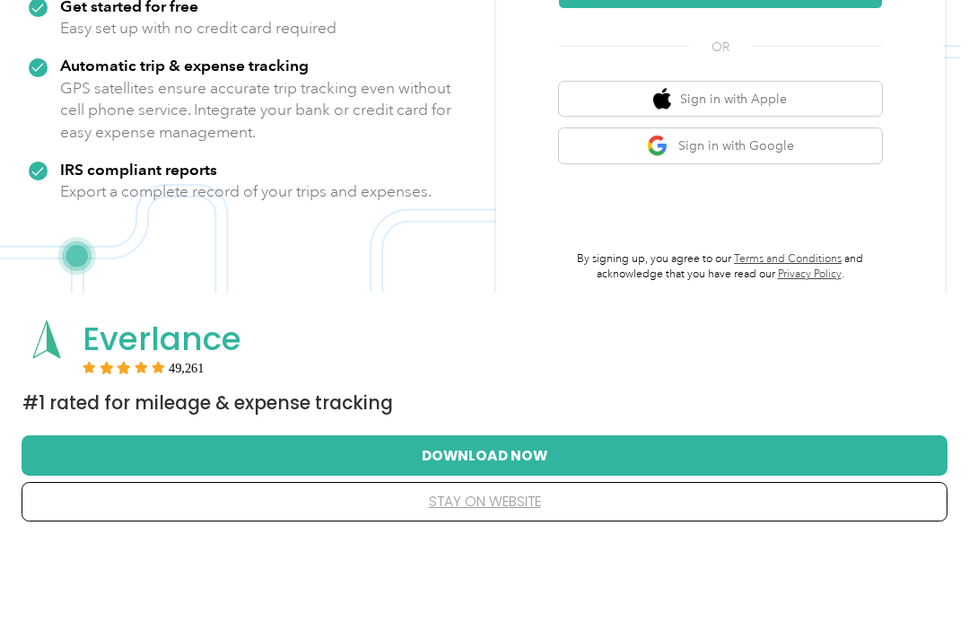
scroll to position [233, 0]
click at [511, 525] on button "Download Now" at bounding box center [484, 544] width 869 height 38
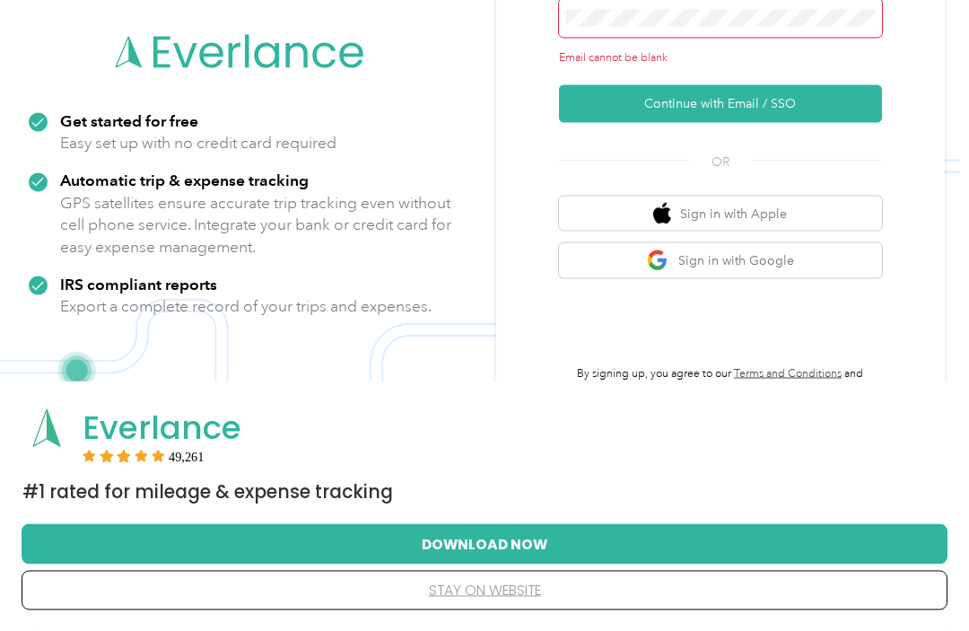
scroll to position [195, 0]
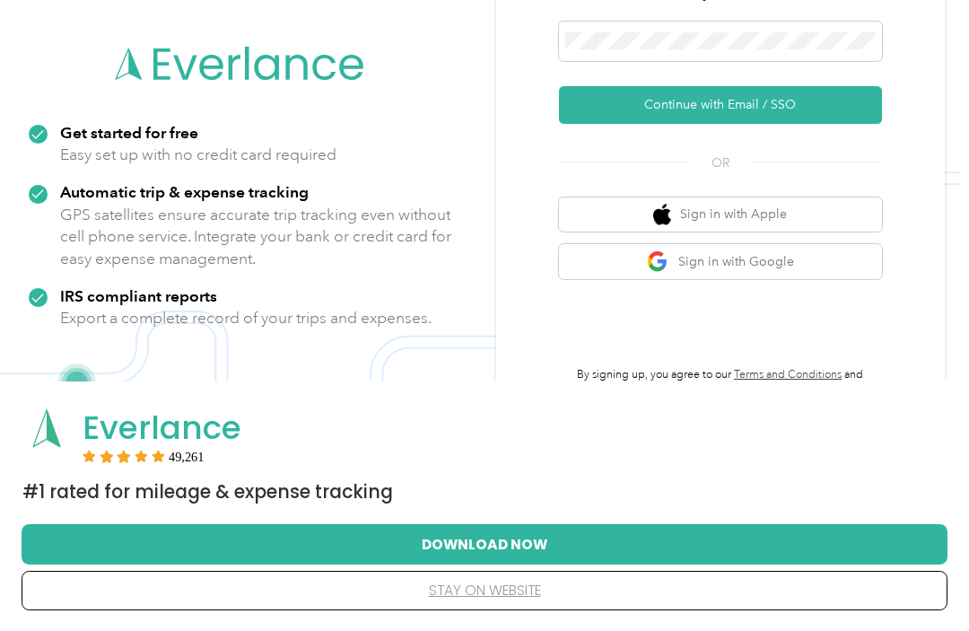
click at [803, 105] on button "Continue with Email / SSO" at bounding box center [720, 105] width 323 height 38
